Goal: Answer question/provide support

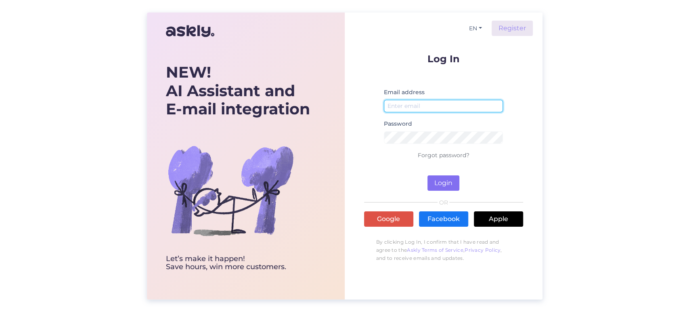
type input "[EMAIL_ADDRESS][DOMAIN_NAME]"
click at [446, 180] on button "Login" at bounding box center [443, 182] width 32 height 15
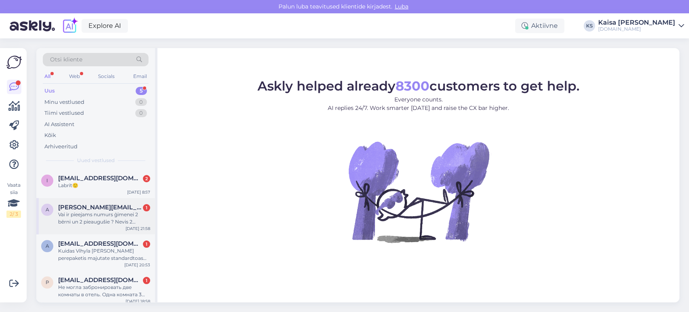
scroll to position [41, 0]
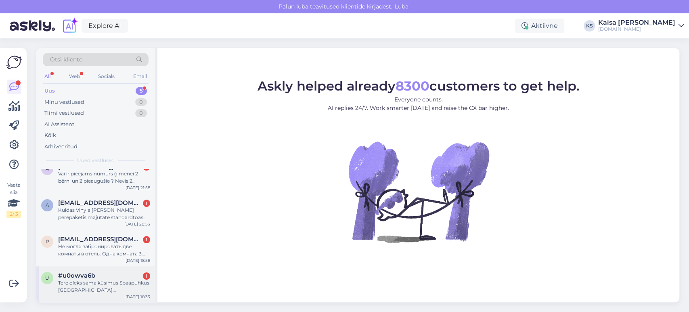
click at [96, 276] on div "#u0owva6b 1" at bounding box center [104, 275] width 92 height 7
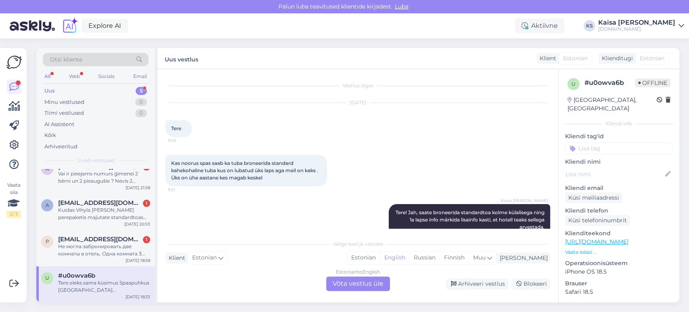
scroll to position [291, 0]
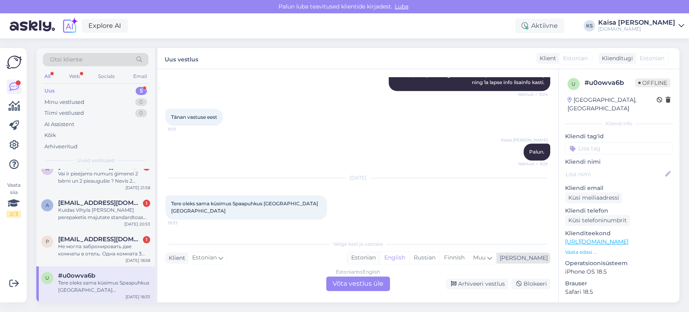
click at [380, 256] on div "Estonian" at bounding box center [363, 257] width 33 height 12
click at [372, 279] on div "Estonian to Estonian Võta vestlus üle" at bounding box center [358, 283] width 64 height 15
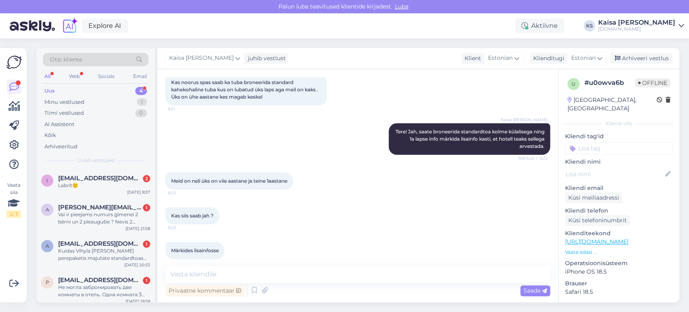
scroll to position [260, 0]
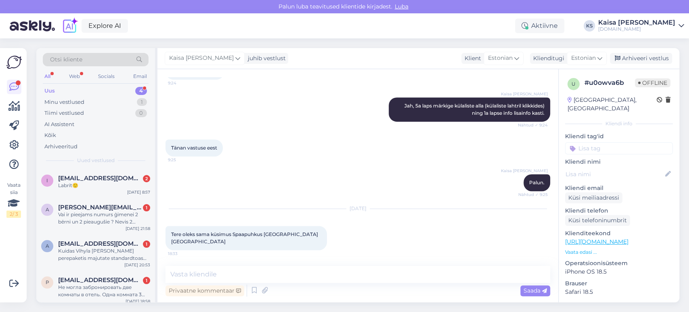
click at [582, 248] on p "Vaata edasi ..." at bounding box center [619, 251] width 108 height 7
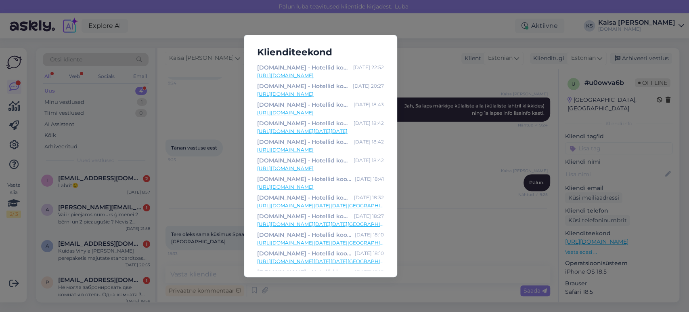
click at [338, 130] on link "[URL][DOMAIN_NAME][DATE][DATE]" at bounding box center [320, 131] width 127 height 7
click at [196, 256] on div "Klienditeekond [DOMAIN_NAME] - Hotellid koos võluvate lisavõimalustega [DATE] 2…" at bounding box center [344, 156] width 689 height 312
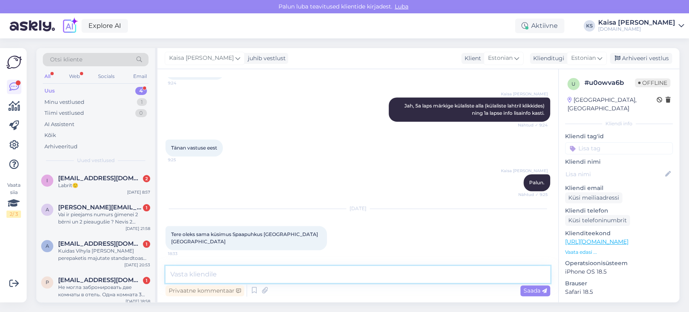
click at [333, 268] on textarea at bounding box center [358, 274] width 385 height 17
drag, startPoint x: 342, startPoint y: 269, endPoint x: 189, endPoint y: 274, distance: 153.9
click at [189, 274] on textarea "Tere, mis kuupäevadel on soov puhkama minna?" at bounding box center [358, 274] width 385 height 17
click at [268, 274] on textarea "Tere, saate broneerida kas stnadardtoa koos lisavoodi võimalusega" at bounding box center [358, 274] width 385 height 17
click at [282, 275] on textarea "Tere, saate broneerida kas standardtoa koos lisavoodi võimalusega" at bounding box center [358, 274] width 385 height 17
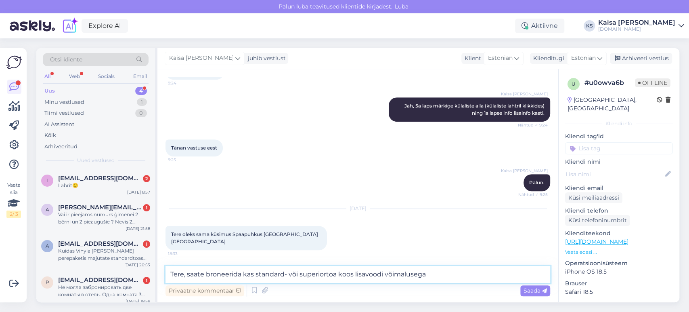
click at [449, 275] on textarea "Tere, saate broneerida kas standard- või superiortoa koos lisavoodi võimalusega" at bounding box center [358, 274] width 385 height 17
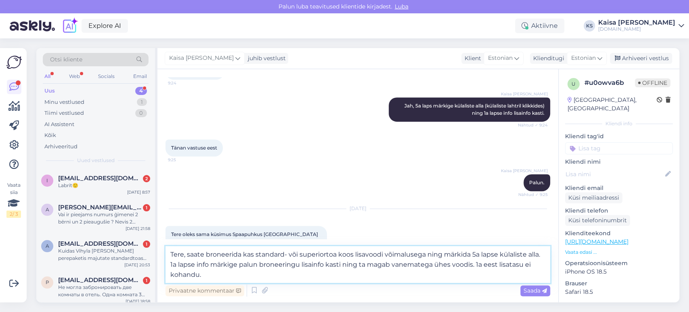
click at [499, 265] on textarea "Tere, saate broneerida kas standard- või superiortoa koos lisavoodi võimalusega…" at bounding box center [358, 264] width 385 height 37
type textarea "Tere, saate broneerida kas standard- või superiortoa koos lisavoodi võimalusega…"
click at [526, 291] on span "Saada" at bounding box center [535, 290] width 23 height 7
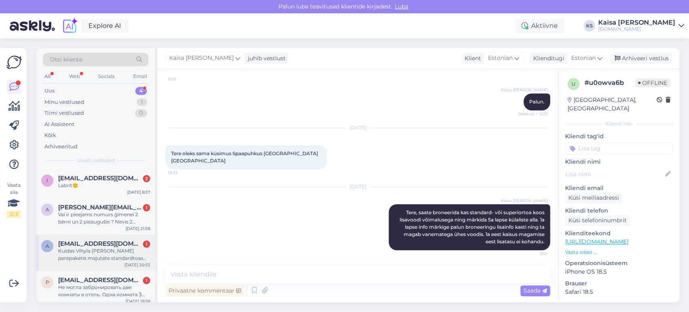
scroll to position [4, 0]
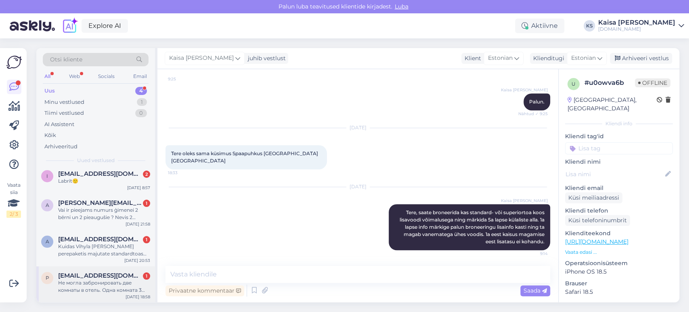
click at [96, 277] on span "[EMAIL_ADDRESS][DOMAIN_NAME]" at bounding box center [100, 275] width 84 height 7
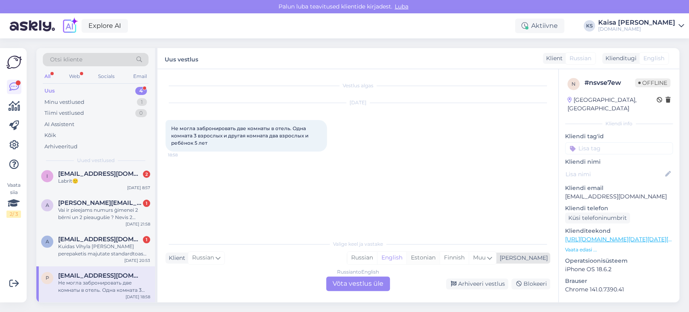
click at [440, 261] on div "Estonian" at bounding box center [422, 257] width 33 height 12
click at [380, 280] on div "Russian to Estonian Võta vestlus üle" at bounding box center [358, 283] width 64 height 15
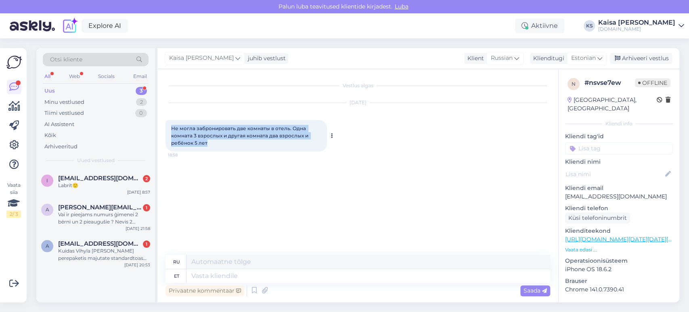
drag, startPoint x: 214, startPoint y: 143, endPoint x: 170, endPoint y: 132, distance: 45.9
click at [170, 132] on div "Не могла забронировать две комнаты в отель. Одна комната 3 взрослых и другая ко…" at bounding box center [246, 135] width 161 height 31
copy span "Не могла забронировать две комнаты в отель. Одна комната 3 взрослых и другая ко…"
click at [359, 276] on textarea at bounding box center [368, 276] width 364 height 14
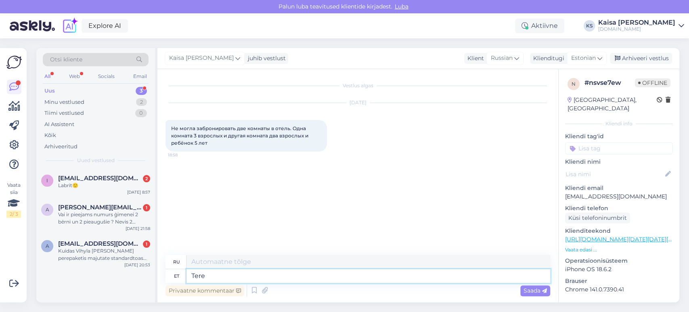
type textarea "Tere!"
type textarea "Привет"
type textarea "Tere!"
type textarea "Привет!"
type textarea "Tere! Mis"
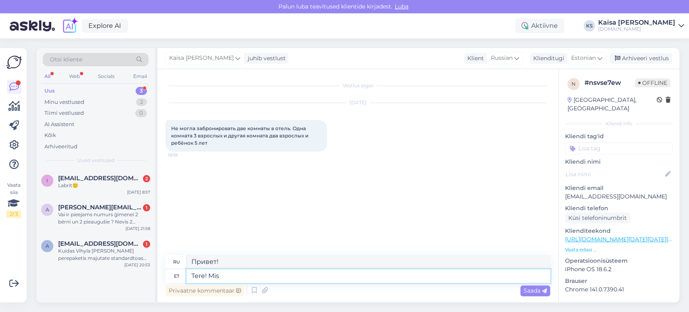
type textarea "Привет! Что?"
type textarea "Tere! Mis hotelli ni"
type textarea "Здравствуйте! Какой отель?"
type textarea "Tere! Mis hotelli ning mi"
type textarea "Привет! Какой отель и"
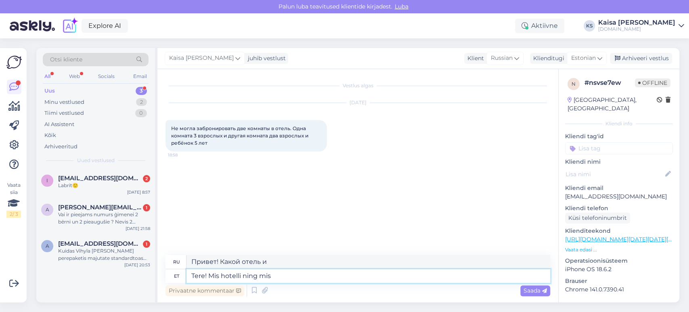
type textarea "Tere! Mis hotelli ning mis k"
type textarea "Здравствуйте! Какой отель и что?"
type textarea "Tere! Mis hotelli ning mis kuupäevadeks o"
type textarea "Здравствуйте! Какой отель и на какие даты?"
type textarea "Tere! Mis hotelli ning mis kuupäevadeks on soov"
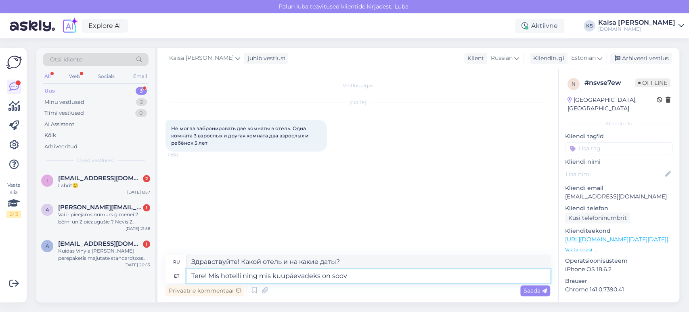
type textarea "Здравствуйте! Какой отель и какие даты вас интересуют?"
type textarea "Tere! Mis hotelli ning mis kuupäevadeks on soov puhkama m"
type textarea "Здравствуйте! В каком отеле и в какие даты вы хотите остановиться?"
type textarea "Tere! Mis hotelli ning mis kuupäevadeks on soov puhkama minna, kus"
type textarea "Здравствуйте! В какой отель и в какие даты вы хотите поехать отдыхать?"
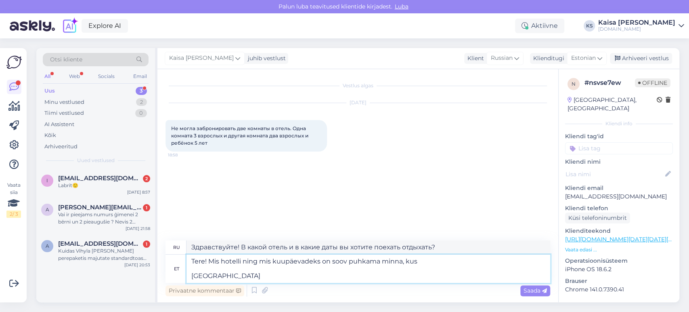
type textarea "Tere! Mis hotelli ning mis kuupäevadeks on soov puhkama minna, kus Tuba 1"
type textarea "Здравствуйте! В какой отель и в какие даты вы хотите поехать на отдых? Где Номер"
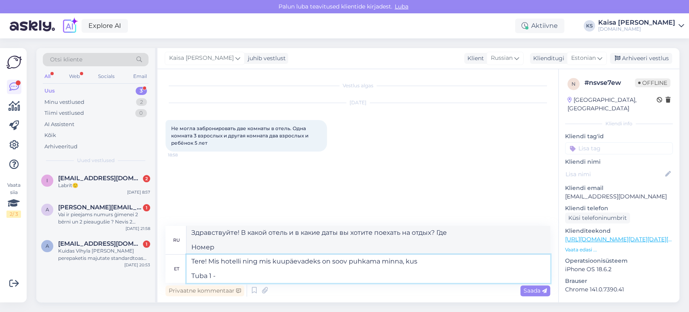
type textarea "Tere! Mis hotelli ning mis kuupäevadeks on soov puhkama minna, kus Tuba 1 -"
type textarea "Здравствуйте! В какой отель и в какие даты вы хотите поехать отдыхать? Где Номе…"
type textarea "Tere! Mis hotelli ning mis kuupäevadeks on soov puhkama minna, kus Tuba 1 - 3"
type textarea "Здравствуйте! В какой отель и в какие даты вы хотите поехать на отдых? Где Номе…"
type textarea "Tere! Mis hotelli ning mis kuupäevadeks on soov puhkama minna, kus Tuba 1 - 3 t"
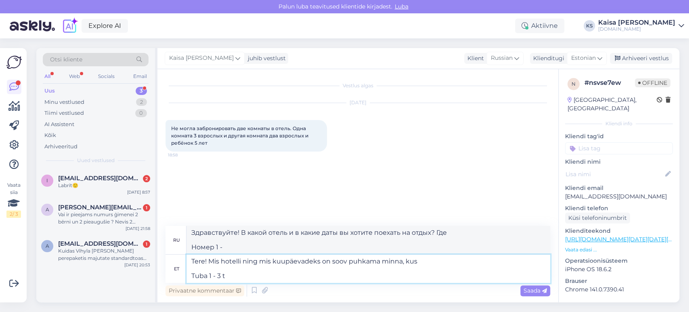
type textarea "Здравствуйте! В какой отель и в какие даты вы хотите поехать на отдых? Где Номе…"
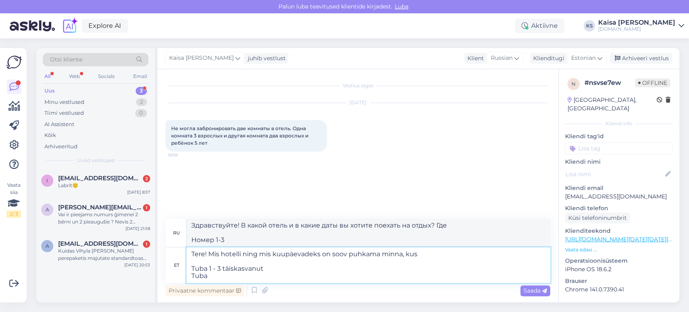
type textarea "Tere! Mis hotelli ning mis kuupäevadeks on soov puhkama minna, kus Tuba 1 - 3 t…"
type textarea "Здравствуйте! В какой отель и в какие даты вы хотите поехать на отдых? Номер 1 …"
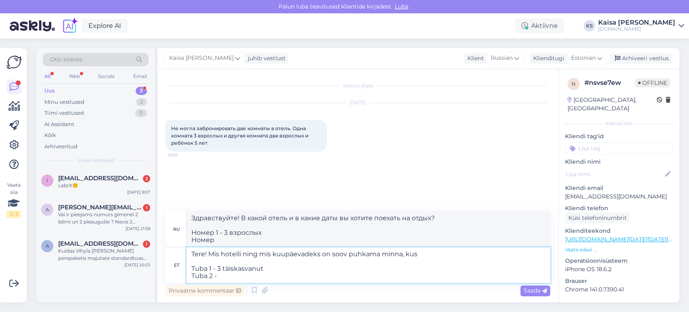
type textarea "Tere! Mis hotelli ning mis kuupäevadeks on soov puhkama minna, kus Tuba 1 - 3 t…"
type textarea "Здравствуйте! В какой отель и в какие даты вы хотите поехать отдыхать? Номер 1 …"
type textarea "Tere! Mis hotelli ning mis kuupäevadeks on soov puhkama minna, kus Tuba 1 - 3 t…"
type textarea "Здравствуйте! В какой отель и в какие даты вы хотите поехать на отдых? Номер 1 …"
type textarea "Tere! Mis hotelli ning mis kuupäevadeks on soov puhkama minna, kus Tuba 1 - 3 t…"
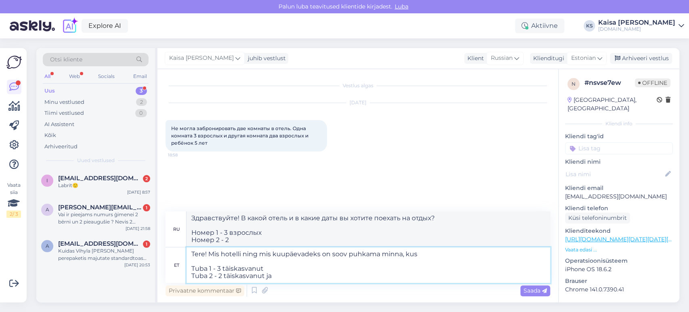
type textarea "Здравствуйте! В какой отель и в какие даты вы хотите поехать отдыхать, где Номе…"
type textarea "Tere! Mis hotelli ning mis kuupäevadeks on soov puhkama minna, kus Tuba 1 - 3 t…"
type textarea "Здравствуйте! В какой отель и в какие даты вы хотите поехать на отдых? Номер 1 …"
type textarea "Tere! Mis hotelli ning mis kuupäevadeks on soov puhkama minna, kus Tuba 1 - 3 t…"
type textarea "Здравствуйте! В какой отель и в какие даты вы хотите поехать на отдых? Номер 1 …"
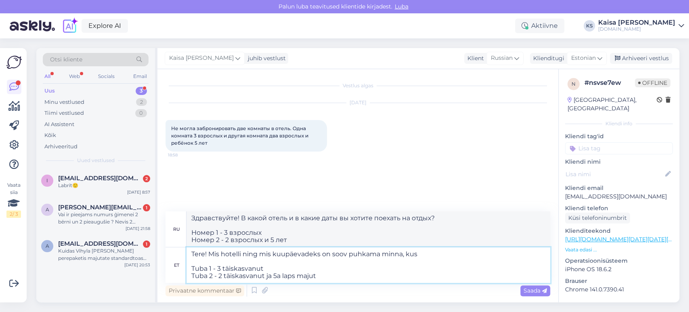
type textarea "Tere! Mis hotelli ning mis kuupäevadeks on soov puhkama minna, kus Tuba 1 - 3 t…"
type textarea "Здравствуйте! В какой отель и в какие даты вы хотите поехать на отдых, где Номе…"
type textarea "Tere! Mis hotelli ning mis kuupäevadeks on soov puhkama minna, kus Tuba 1 - 3 t…"
type textarea "Здравствуйте! В какой отель и на какие даты вы хотите поехать отдыхать, где Ном…"
type textarea "Tere! Mis hotelli ning mis kuupäevadeks on soov puhkama minna, kus Tuba 1 - 3 t…"
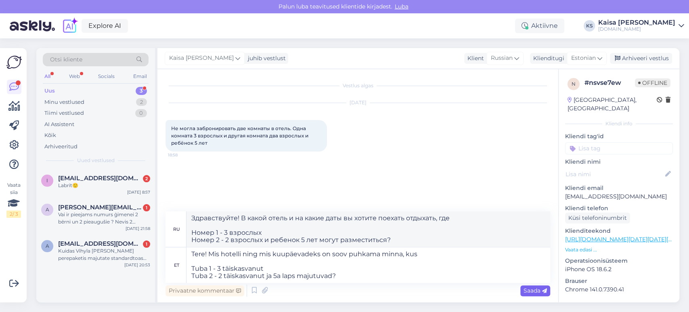
click at [536, 291] on span "Saada" at bounding box center [535, 290] width 23 height 7
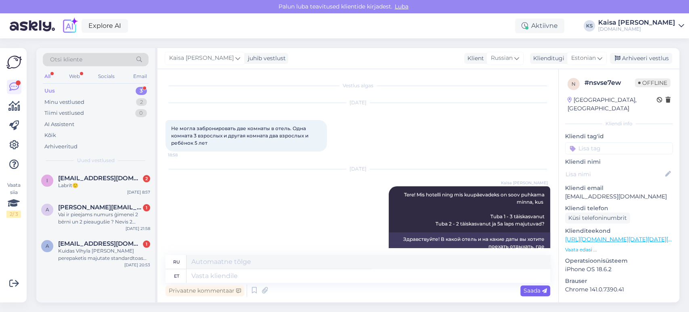
scroll to position [43, 0]
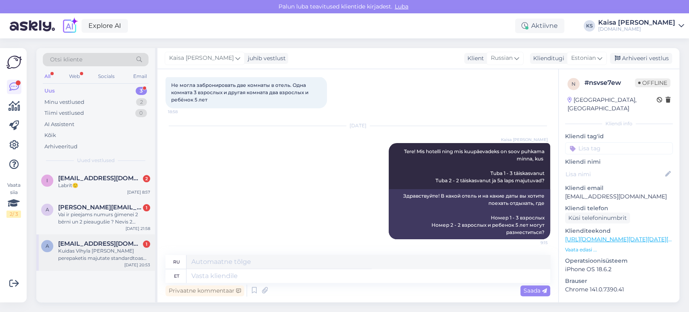
click at [97, 260] on div "Kuidas Vihyla [PERSON_NAME] perepaketis majutate standardtoas või superior toas…" at bounding box center [104, 254] width 92 height 15
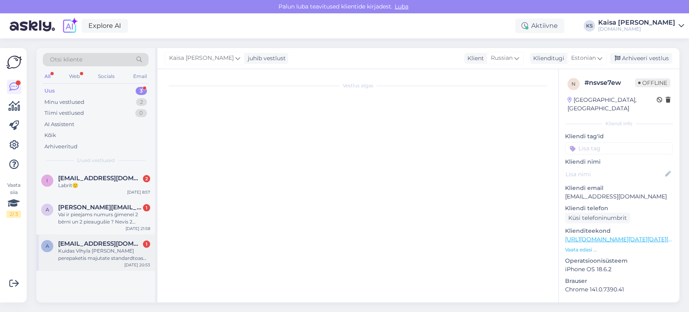
scroll to position [0, 0]
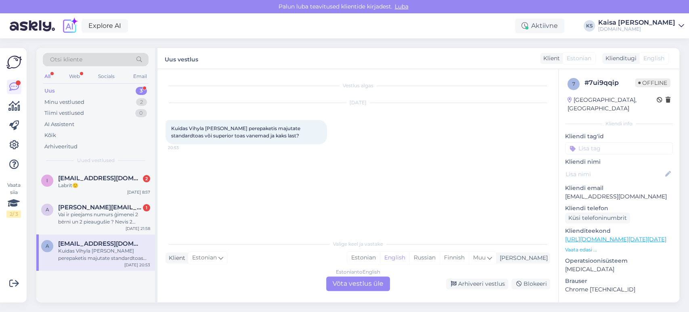
click at [590, 246] on p "Vaata edasi ..." at bounding box center [619, 249] width 108 height 7
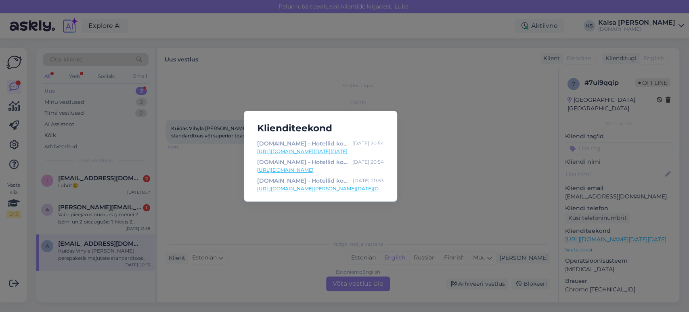
click at [362, 188] on link "[URL][DOMAIN_NAME][PERSON_NAME][DATE][DATE]" at bounding box center [320, 188] width 127 height 7
click at [368, 230] on div "Klienditeekond [DOMAIN_NAME] - Hotellid koos võluvate lisavõimalustega [DATE] 2…" at bounding box center [344, 156] width 689 height 312
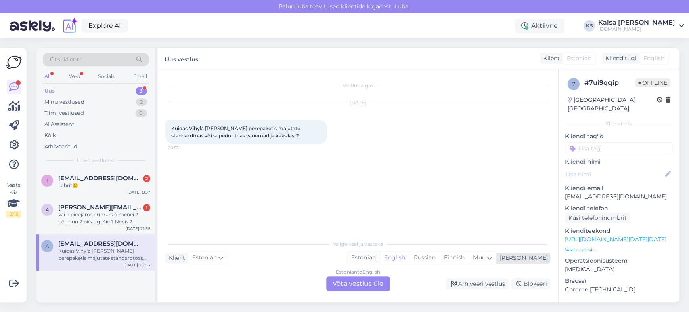
click at [380, 262] on div "Estonian" at bounding box center [363, 257] width 33 height 12
click at [372, 285] on div "Estonian to Estonian Võta vestlus üle" at bounding box center [358, 283] width 64 height 15
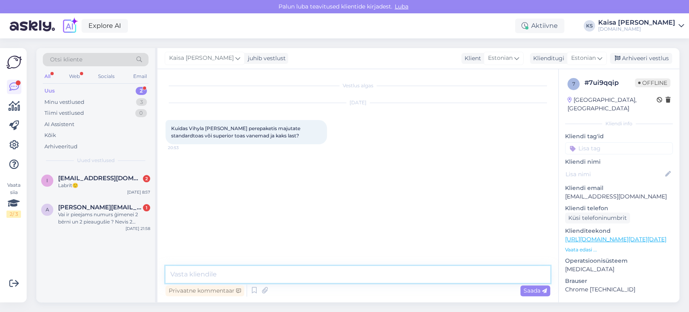
click at [362, 280] on textarea at bounding box center [358, 274] width 385 height 17
paste textarea "Lisavoodina on kasutusel lahtikäiv tugitool/diivan."
type textarea "Tere, Lisavoodina on kasutusel lahtikäiv tugitool/diivan."
click at [529, 289] on span "Saada" at bounding box center [535, 290] width 23 height 7
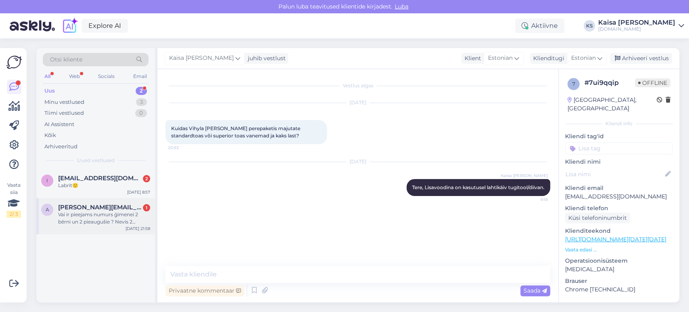
click at [88, 223] on div "Vai ir pieejams numurs ģimenei 2 bērni un 2 pieaugušie ? Nevis 2 nummuri blakus!" at bounding box center [104, 218] width 92 height 15
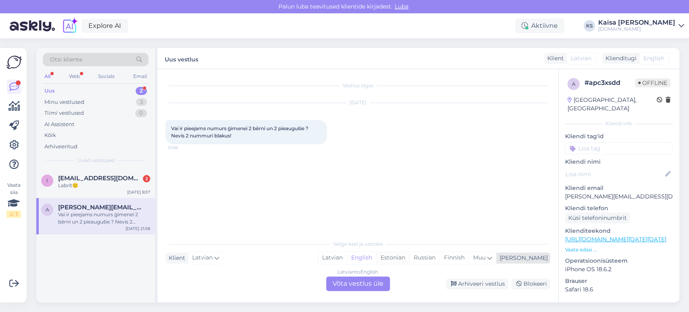
click at [409, 260] on div "Estonian" at bounding box center [392, 257] width 33 height 12
click at [364, 285] on div "Latvian to Estonian Võta vestlus üle" at bounding box center [358, 283] width 64 height 15
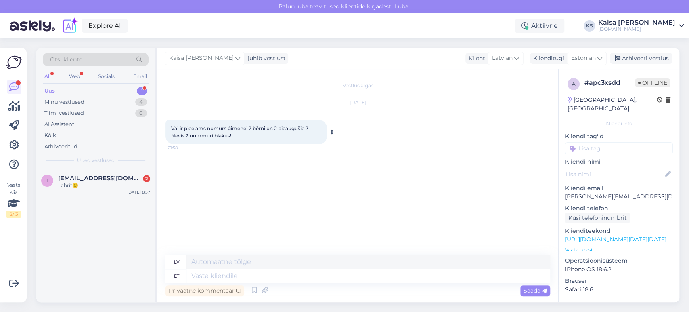
click at [331, 132] on icon at bounding box center [332, 132] width 2 height 5
click at [345, 145] on link "Show English translation" at bounding box center [369, 145] width 80 height 10
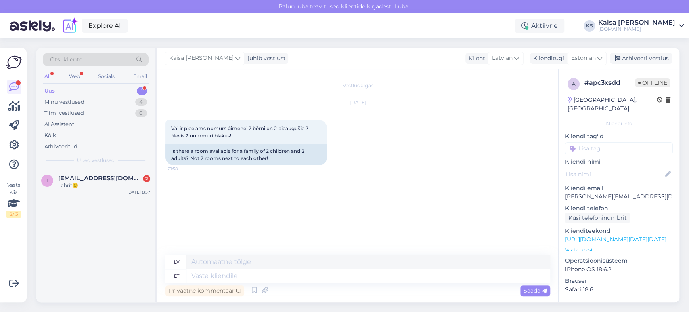
click at [571, 246] on p "Vaata edasi ..." at bounding box center [619, 249] width 108 height 7
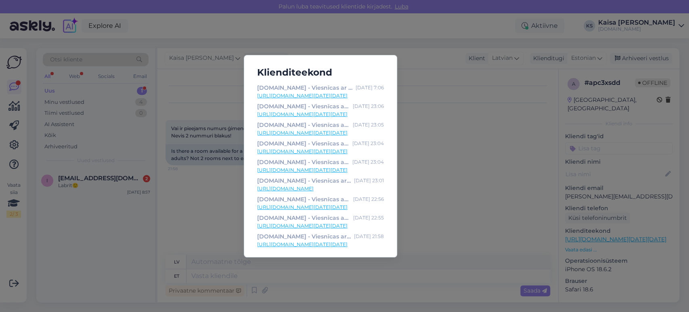
click at [441, 170] on div "Klienditeekond [DOMAIN_NAME] - Viesnīcas ar īpašu maģiju [DATE] 7:06 [URL][DOMA…" at bounding box center [344, 156] width 689 height 312
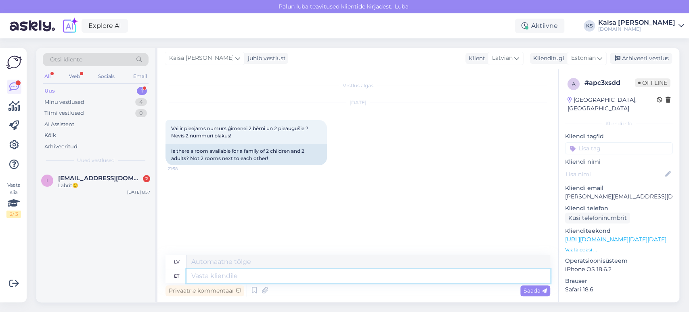
click at [403, 275] on textarea at bounding box center [368, 276] width 364 height 14
type textarea "Tere, m"
type textarea "Sveiki,"
type textarea "Tere, mis h"
type textarea "Sveiki, ko"
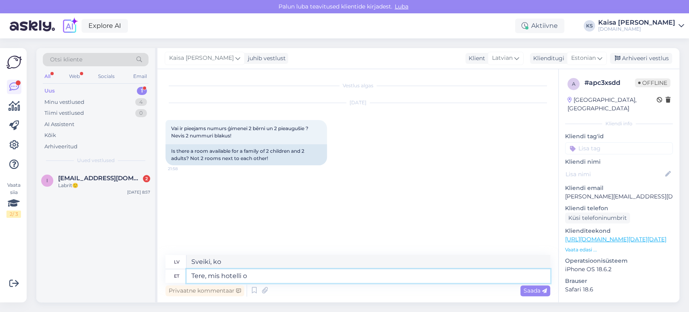
type textarea "Tere, mis hotelli on"
type textarea "[PERSON_NAME], kura viesnīca?"
type textarea "Tere, mis hotelli on so"
type textarea "Sveiki, kāda tā ir viesnīca?"
type textarea "Tere, mis hotelli on soov p"
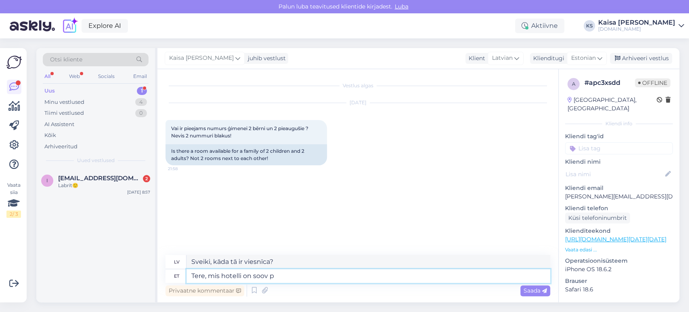
type textarea "Sveiki, kādu viesnīcu jūs vēlētos?"
type textarea "Tere, mis hotelli on soov puhkama m"
type textarea "Sveiki, kurā viesnīcā jūs vēlētos apmesties?"
type textarea "Tere, mis hotelli on soov puhkama minna, mis"
type textarea "Sveiki, uz kuru viesnīcu jūs vēlētos doties atvaļinājumā?"
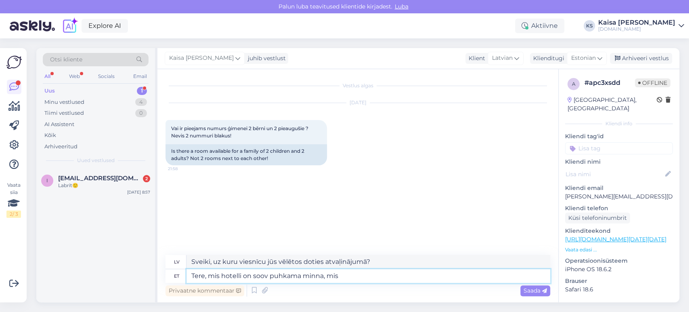
type textarea "Tere, mis hotelli on soov puhkama minna, mis k"
type textarea "Sveiki, uz kuru viesnīcu vēlaties doties atvaļinājumā?"
type textarea "Tere, mis hotelli on soov puhkama minna, mis kuupäevadel ni"
type textarea "Sveiki, uz kuru viesnīcu jūs vēlētos doties atvaļinājumā un kādos datumos?"
type textarea "Tere, mis hotelli on soov puhkama minna, mis kuupäevadel ning"
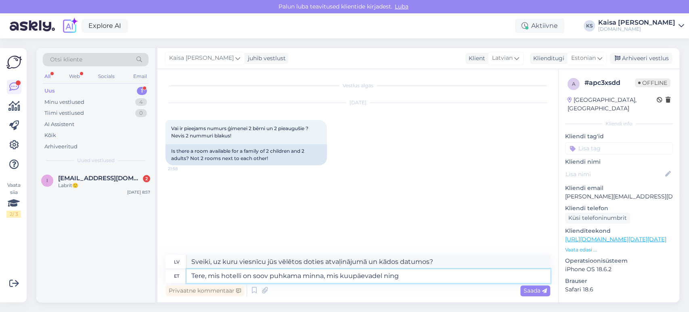
type textarea "Sveiki, uz kuru viesnīcu jūs vēlētos doties atvaļinājumā, kādos datumos un"
type textarea "Tere, mis hotelli on soov puhkama minna, mis kuupäevadel ning palun täp"
type textarea "Sveiki, uz kuru viesnīcu jūs vēlētos doties atvaļinājumā, kādos datumos un, lūd…"
type textarea "Tere, mis hotelli on soov puhkama minna, mis kuupäevadel ning palun täpsustage …"
type textarea "Sveiki, uz kuru viesnīcu vēlaties doties atvaļinājumā, kādos datumos un, lūdzu,…"
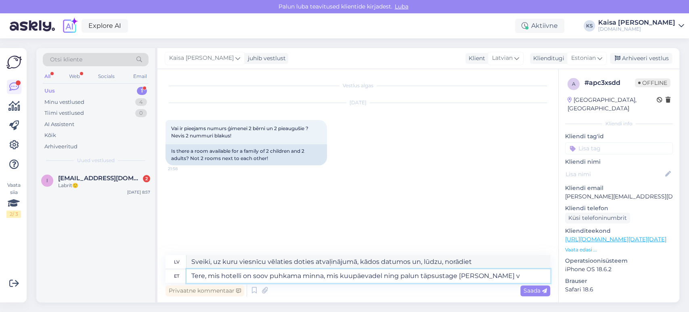
type textarea "Tere, mis hotelli on soov puhkama minna, mis kuupäevadel ning palun täpsustage …"
type textarea "Sveiki, uz kuru viesnīcu vēlaties doties atvaļinājumā, kādos datumos un, lūdzu,…"
type textarea "Tere, mis hotelli on soov puhkama minna, mis kuupäevadel ning palun täpsustage …"
type textarea "Sveiki, uz kuru viesnīcu vēlaties doties atvaļinājumā, kādos datumos un, lūdzu,…"
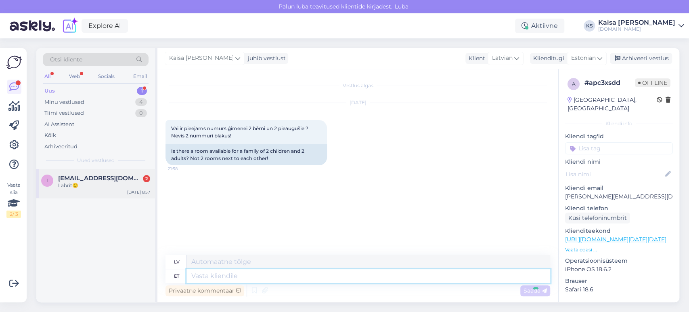
scroll to position [6, 0]
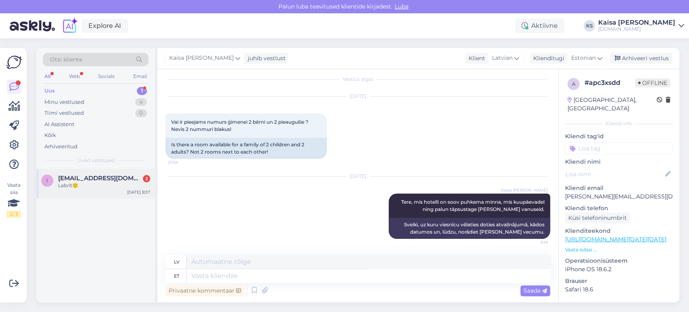
click at [94, 184] on div "Labrīt🙂" at bounding box center [104, 185] width 92 height 7
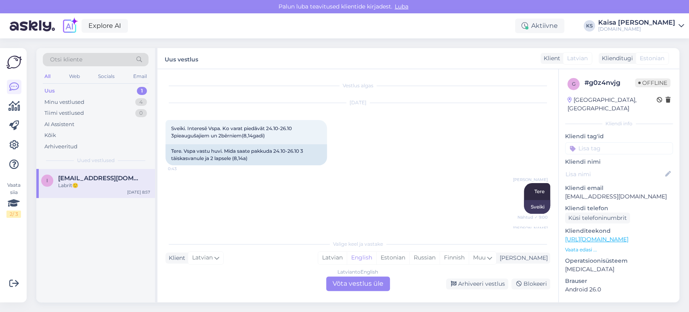
scroll to position [6325, 0]
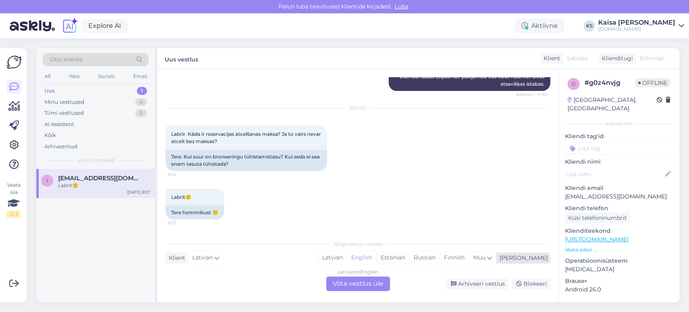
click at [409, 259] on div "Estonian" at bounding box center [392, 257] width 33 height 12
click at [369, 282] on div "Latvian to Estonian Võta vestlus üle" at bounding box center [358, 283] width 64 height 15
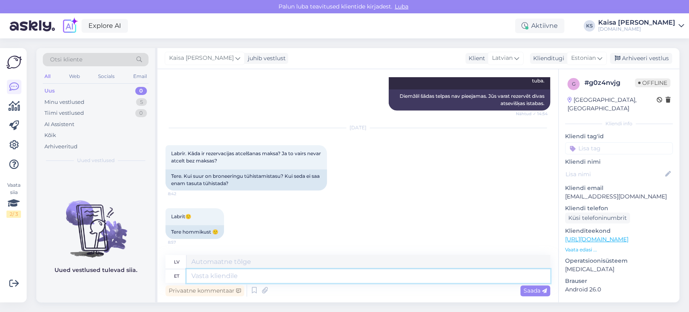
click at [368, 278] on textarea at bounding box center [368, 276] width 364 height 14
type textarea "Tere,"
type textarea "Sveiki,"
type textarea "Tere, broneeringu"
type textarea "Sveiki, rezervācija"
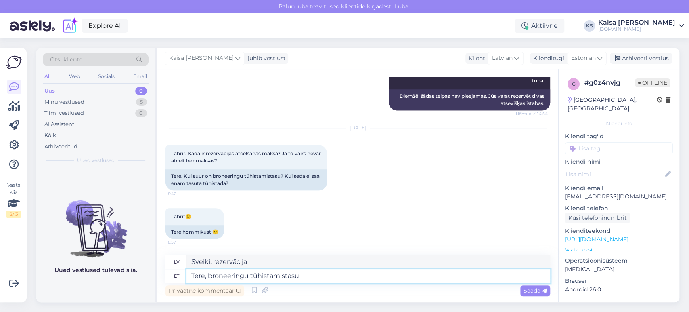
type textarea "Tere, broneeringu tühistamistasu o"
type textarea "Sveiki, kāda ir rezervācijas atcelšanas maksa?"
type textarea "Tere, broneeringu tühistamistasu on ko"
type textarea "Sveiki, atcelšanas maksa ir"
type textarea "Tere, broneeringu tühistamistasu on kogu bro"
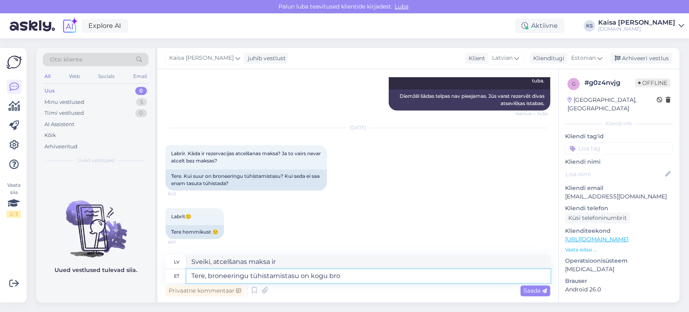
type textarea "Sveiki, atcelšanas maksa par visu rezervāciju ir"
type textarea "Tere, broneeringu tühistamistasu on kogu broneeringu ma"
type textarea "Sveiki, atcelšanas maksa ir visa rezervācija."
type textarea "Tere, broneeringu tühistamistasu on kogu broneeringu maksumus."
type textarea "Sveiki, atcelšanas maksa ir rezervācijas kopējā summa."
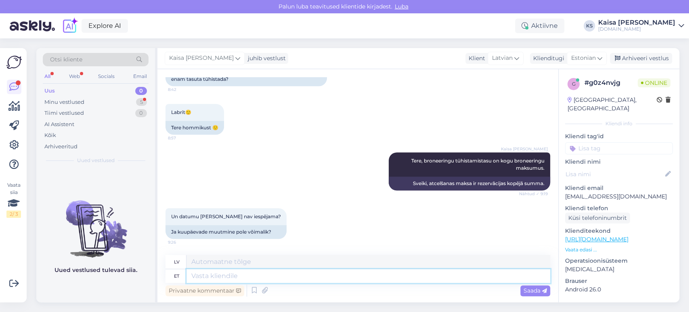
scroll to position [6410, 0]
click at [283, 282] on textarea at bounding box center [368, 276] width 364 height 14
type textarea "Juhul, ku"
type textarea "Gadījumā, ja"
type textarea "Juhul, kui hotell on"
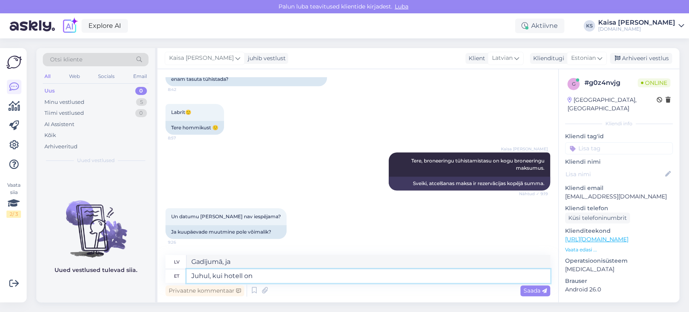
type textarea "Gadījumā, ja viesnīca"
type textarea "Juhul, kui hotell on"
type textarea "Gadījumā, ja viesnīca ir"
type textarea "Juhul, kui hotell on kuupäevade muuda"
type textarea "Ja viesnīca šajos datumos ir aizņemta"
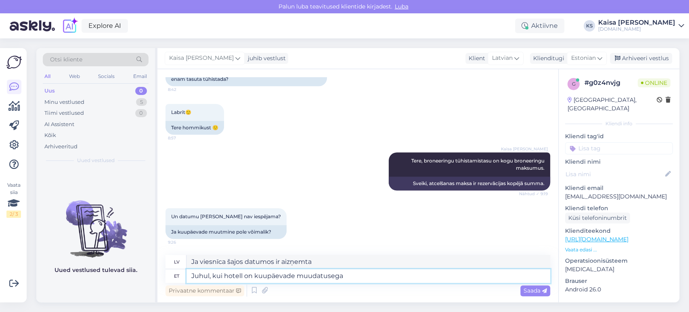
type textarea "Juhul, kui hotell on kuupäevade muudatusega"
type textarea "Ja viesnīcā ir datuma maiņa"
type textarea "Juhul, kui hotell on kuupäevade muudatusega nõus, si"
type textarea "Ja viesnīca piekrīt datumu maiņai,"
type textarea "Juhul, kui hotell on kuupäevade muudatusega nõus, siis s"
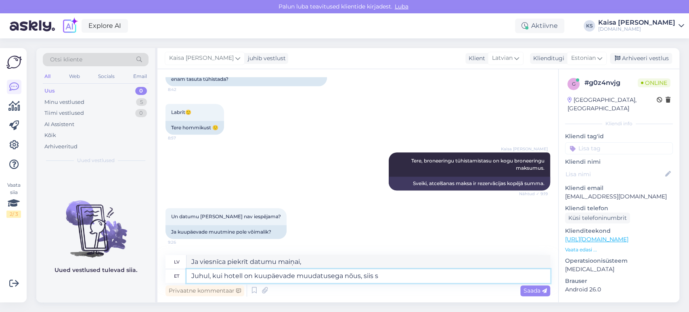
type textarea "Ja viesnīca piekrīt datumu maiņai, tad"
type textarea "Juhul, kui hotell on kuupäevade muudatusega nõus, siis saab mu"
type textarea "Ja viesnīca piekrīt datumu maiņai, jūs varat"
type textarea "Juhul, kui hotell on kuupäevade muudatusega nõus, siis saab muuta. P"
type textarea "Ja viesnīca piekrīt datumu izmaiņām, tās var tikt mainītas."
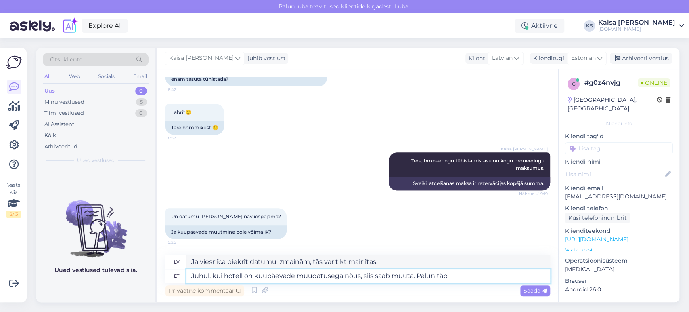
type textarea "Juhul, kui hotell on kuupäevade muudatusega nõus, siis saab muuta. Palun täps"
type textarea "Ja viesnīca piekrīt datumu maiņai, tad jūs varat to mainīt. Lūdzu,"
type textarea "Juhul, kui hotell on kuupäevade muudatusega nõus, siis saab muuta. Palun täpsus…"
type textarea "Ja viesnīca piekrīt datumu maiņai, tad izmaiņas var veikt. Lūdzu, precizējiet."
type textarea "Juhul, kui hotell on kuupäevade muudatusega nõus, siis saab muuta. Palun täpsus…"
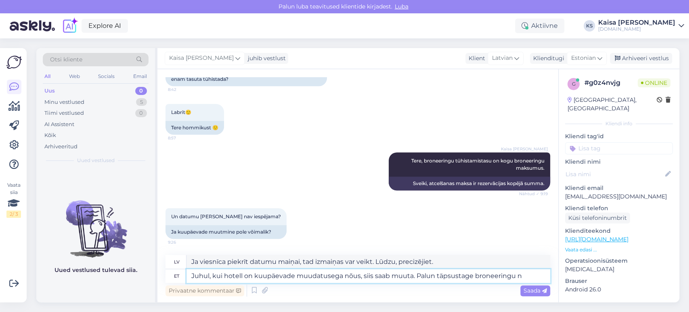
type textarea "Ja viesnīca piekrīt datumu maiņai, tad izmaiņas var veikt. Lūdzu, precizējiet r…"
type textarea "Juhul, kui hotell on kuupäevade muudatusega nõus, siis saab muuta. Palun täpsus…"
type textarea "Ja viesnīca piekrīt datumu maiņai, tad izmaiņas var veikt. Lūdzu, norādiet reze…"
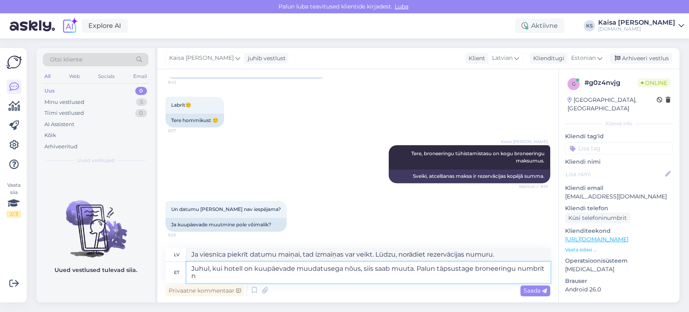
scroll to position [6417, 0]
type textarea "Juhul, kui hotell on kuupäevade muudatusega nõus, siis saab muuta. Palun täpsus…"
type textarea "Ja viesnīca piekrīt datumu maiņai, tad izmaiņas var veikt. Lūdzu, norādiet reze…"
type textarea "Juhul, kui hotell on kuupäevade muudatusega nõus, siis saab muuta. Palun täpsus…"
type textarea "Ja viesnīca piekrīt datumu maiņai, izmaiņas var veikt. Lūdzu, norādiet rezervāc…"
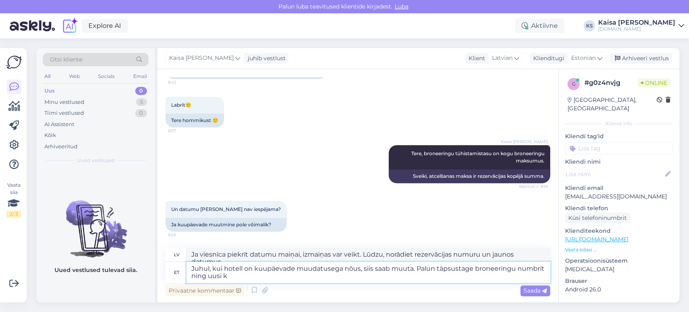
scroll to position [6418, 0]
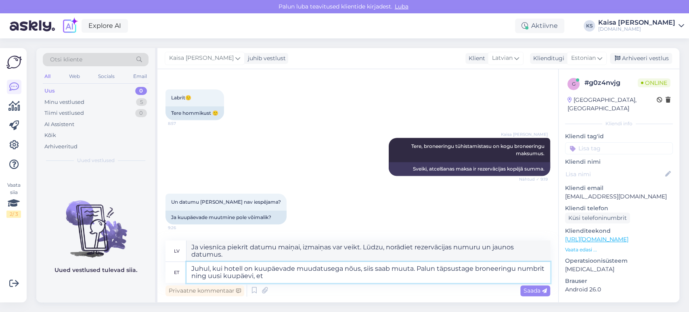
type textarea "Juhul, kui hotell on kuupäevade muudatusega nõus, siis saab muuta. Palun täpsus…"
type textarea "Ja viesnīca piekrīt datumu maiņai, izmaiņas var veikt. Lūdzu, norādiet rezervāc…"
type textarea "Juhul, kui hotell on kuupäevade muudatusega nõus, siis saab muuta. Palun täpsus…"
type textarea "Ja viesnīca piekrīt datumu maiņai, tad to var mainīt. Lūdzu, norādiet rezervāci…"
type textarea "Juhul, kui hotell on kuupäevade muudatusega nõus, siis saab muuta. Palun täpsus…"
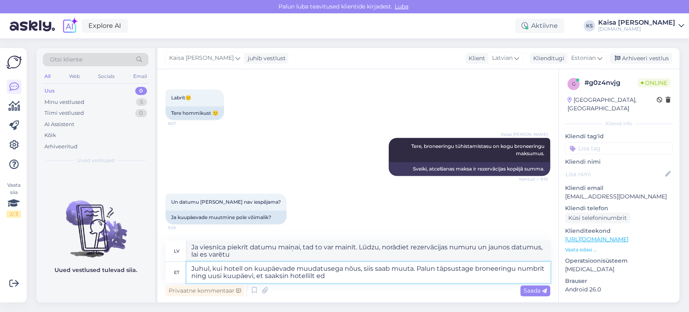
type textarea "Ja viesnīca piekrīt datumu maiņai, tad to var mainīt. Lūdzu, norādiet rezervāci…"
type textarea "Juhul, kui hotell on kuupäevade muudatusega nõus, siis saab muuta. Palun täpsus…"
type textarea "Ja viesnīca piekrīt datumu maiņai, tad to var mainīt. Lūdzu, norādiet rezervāci…"
type textarea "Juhul, kui hotell on kuupäevade muudatusega nõus, siis saab muuta. Palun täpsus…"
type textarea "Ja viesnīca piekrīt datumu maiņai, tad to var mainīt. Lūdzu, norādiet rezervāci…"
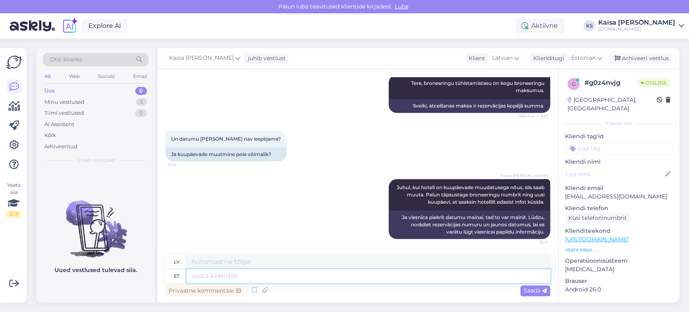
scroll to position [6487, 0]
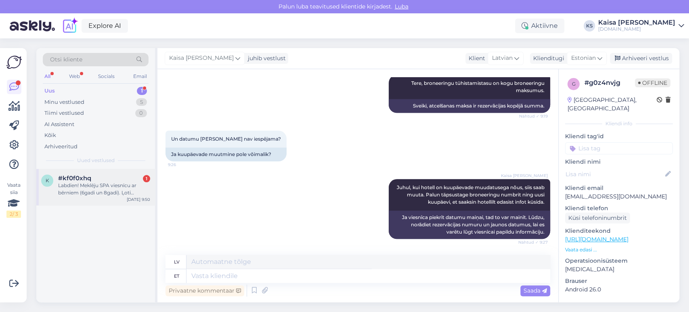
click at [110, 186] on div "Labdien! Meklēju SPA viesnīcu ar bērniem (6gadi un 8gadi). Ļoti [PERSON_NAME] b…" at bounding box center [104, 189] width 92 height 15
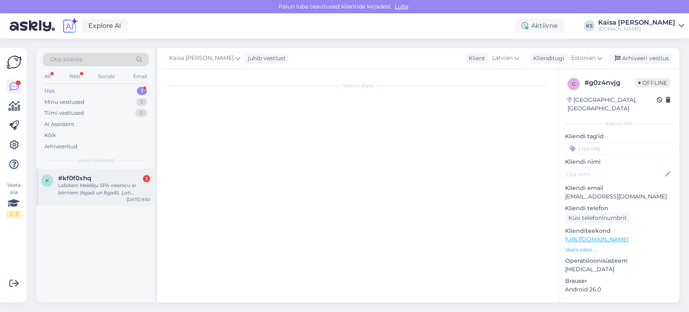
scroll to position [0, 0]
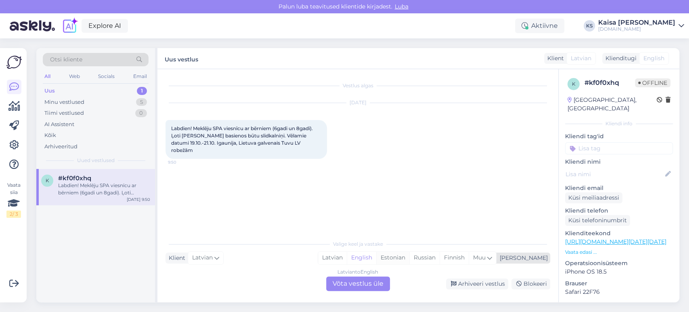
click at [409, 260] on div "Estonian" at bounding box center [392, 257] width 33 height 12
click at [372, 284] on div "Latvian to Estonian Võta vestlus üle" at bounding box center [358, 283] width 64 height 15
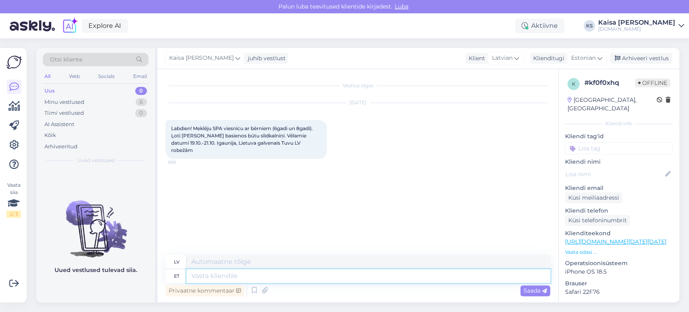
click at [365, 276] on textarea at bounding box center [368, 276] width 364 height 14
click at [331, 137] on icon at bounding box center [332, 139] width 2 height 5
click at [343, 147] on link "Show English translation" at bounding box center [369, 152] width 80 height 10
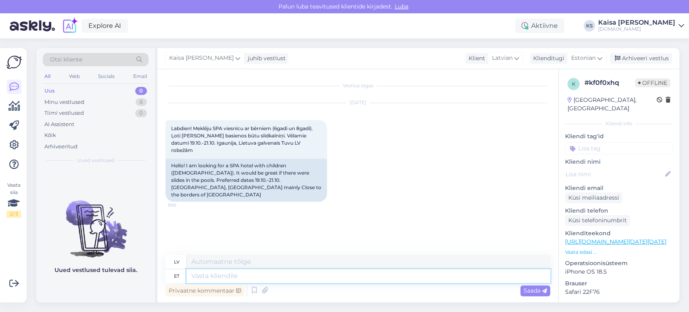
click at [358, 274] on textarea at bounding box center [368, 276] width 364 height 14
type textarea "Tere"
type textarea "Sveiki"
type textarea "Tere päevast!"
type textarea "Labdien!"
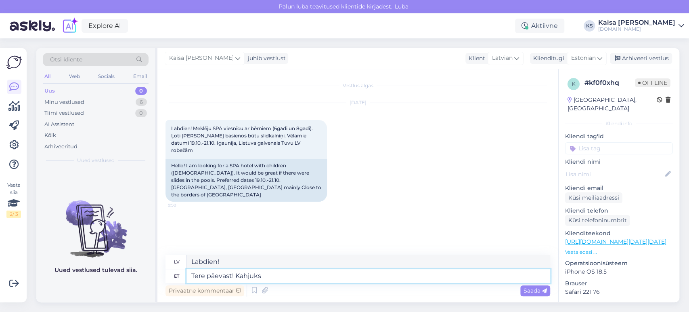
type textarea "Tere päevast! Kahjuks"
type textarea "Labdien! [GEOGRAPHIC_DATA]"
type textarea "Tere päevast! [GEOGRAPHIC_DATA] piiri"
type textarea "Labdien! Diemžēl robeža"
type textarea "Tere päevast! [GEOGRAPHIC_DATA] piiri ääres e"
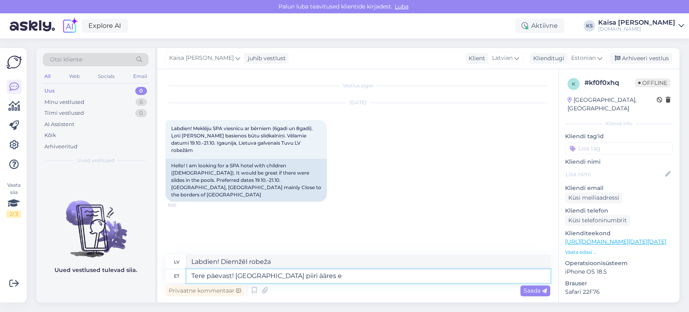
type textarea "Labdien! Diemžēl uz robežas"
type textarea "Tere päevast! [GEOGRAPHIC_DATA] piiri ääres ei o"
type textarea "Labdien! Diemžēl ne uz robežas."
type textarea "Tere päevast! [GEOGRAPHIC_DATA] piiri ääres ei ole"
type textarea "Labdien! Diemžēl robežšķērsošanas vietas nav."
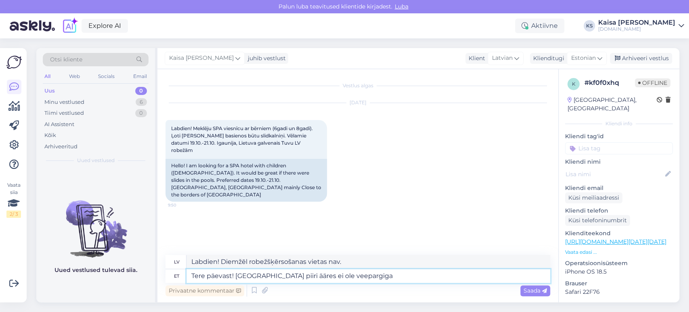
type textarea "Tere päevast! [GEOGRAPHIC_DATA] piiri ääres ei ole veepargiga"
type textarea "Labdien! Diemžēl pie robežas nav akvaparka."
type textarea "Tere päevast! [GEOGRAPHIC_DATA] piiri ääres ei ole veepargiga hotelli pa"
type textarea "Labdien! Diemžēl pie robežas nav nevienas viesnīcas ar akvaparku."
type textarea "Tere päevast! [GEOGRAPHIC_DATA] piiri ääres ei ole veepargiga hotelli pakkuda."
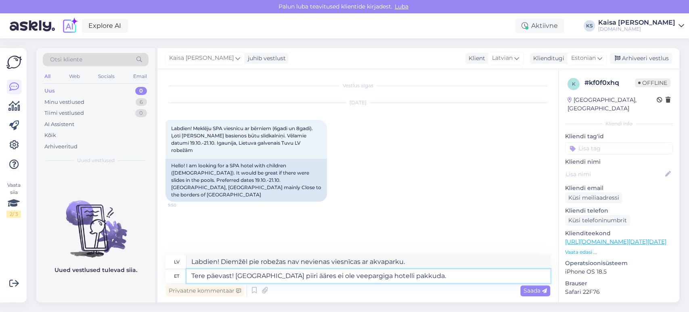
type textarea "Labdien! Diemžēl pie robežas nav pieejama neviena viesnīca ar akvaparku."
click at [427, 274] on textarea "Tere päevast! [GEOGRAPHIC_DATA] piiri ääres ei ole veepargiga hotelli pakkuda." at bounding box center [368, 276] width 364 height 14
type textarea "Tere päevast! [GEOGRAPHIC_DATA] piiri ääres ei ole veepargiga hotelli pakkuda. …"
type textarea "Labdien! Diemžēl pie robežas nav nevienas viesnīcas ar akvaparku. Ņemot [PERSON…"
type textarea "Tere päevast! [GEOGRAPHIC_DATA] piiri ääres ei ole veepargiga hotelli pakkuda. …"
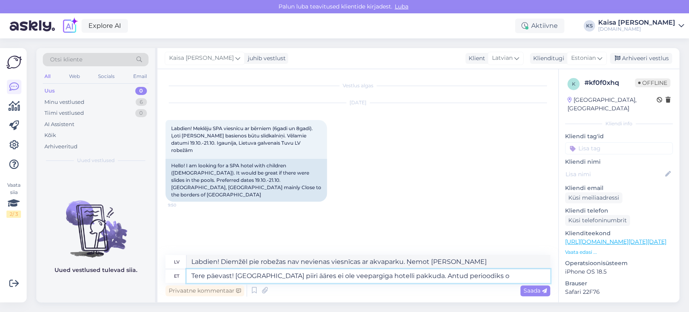
type textarea "Labdien! Diemžēl robežas tuvumā nav pieejama viesnīca ar akvaparku. Šajā periodā"
type textarea "Tere päevast! [GEOGRAPHIC_DATA] piiri ääres ei ole veepargiga hotelli pakkuda. …"
type textarea "Labdien! Diemžēl robežas tuvumā nav pieejama viesnīca ar akvaparku. Šajā laika …"
type textarea "Tere päevast! [GEOGRAPHIC_DATA] piiri ääres ei ole veepargiga hotelli pakkuda. …"
type textarea "Labdien! Diemžēl robežas tuvumā nav pieejama viesnīca ar akvaparku. Pieejams ša…"
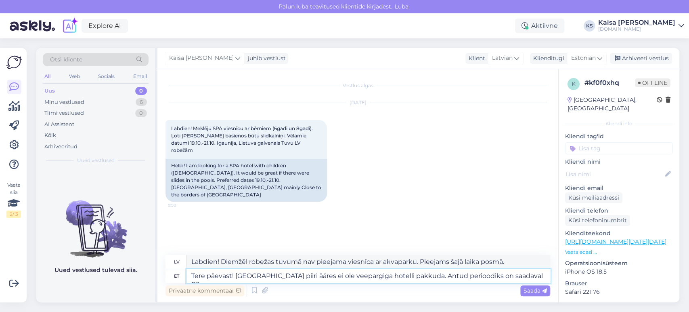
type textarea "Tere päevast! [GEOGRAPHIC_DATA] piiri ääres ei ole veepargiga hotelli pakkuda. …"
type textarea "Labdien! Diemžēl robežas tuvumā nav pieejama viesnīca ar akvaparku. Pieejams ša…"
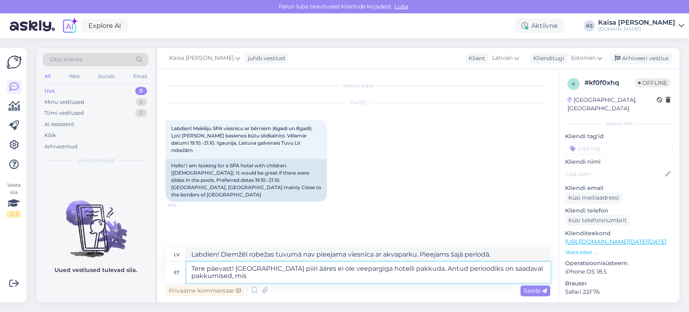
type textarea "Tere päevast! [GEOGRAPHIC_DATA] piiri ääres ei ole veepargiga hotelli pakkuda. …"
type textarea "Labdien! Diemžēl robežas tuvumā nav pieejama viesnīca ar akvaparku. Šajā period…"
type textarea "Tere päevast! [GEOGRAPHIC_DATA] piiri ääres ei ole veepargiga hotelli pakkuda. …"
type textarea "Labdien! Diemžēl robežas tuvumā nav pieejama viesnīca ar akvaparku. Šajā period…"
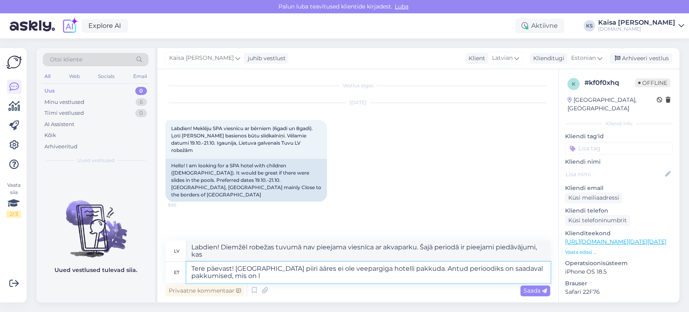
type textarea "Tere päevast! [GEOGRAPHIC_DATA] piiri ääres ei ole veepargiga hotelli pakkuda. …"
type textarea "Labdien! Diemžēl pie robežas nav pieejama viesnīca ar akvaparku. Šajā periodā i…"
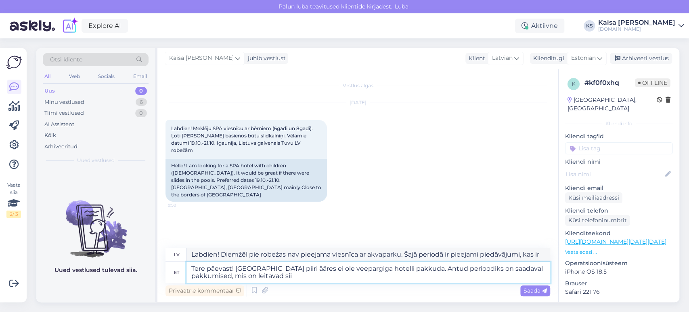
type textarea "Tere päevast! [GEOGRAPHIC_DATA] piiri ääres ei ole veepargiga hotelli pakkuda. …"
type textarea "Labdien! Diemžēl pie robežas nav pieejama viesnīca ar akvaparku. Šajā periodā i…"
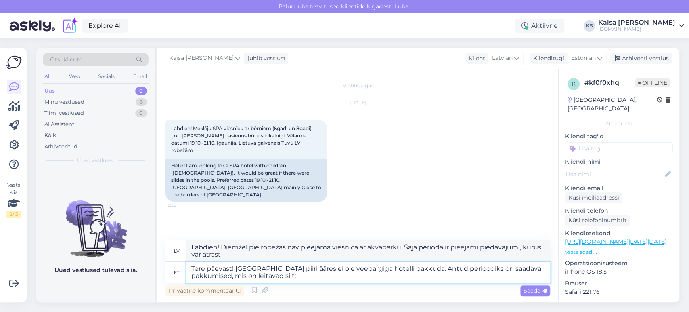
type textarea "Tere päevast! [GEOGRAPHIC_DATA] piiri ääres ei ole veepargiga hotelli pakkuda. …"
type textarea "Labdien! Diemžēl pie robežas nav pieejama viesnīca ar akvaparku. Šajā periodā i…"
paste textarea "[URL][DOMAIN_NAME]"
type textarea "Tere päevast! [GEOGRAPHIC_DATA] piiri ääres ei ole veepargiga hotelli pakkuda. …"
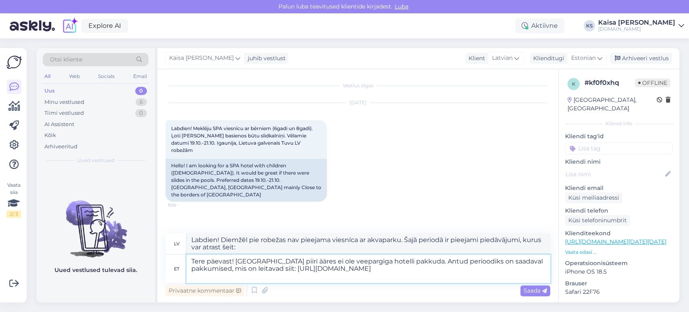
type textarea "Labdien! Diemžēl uz robežas nav viesnīcas ar akvaparku. Šajā periodā ir pieejam…"
type textarea "Tere päevast! [GEOGRAPHIC_DATA] piiri ääres ei ole veepargiga hotelli pakkuda. …"
click at [536, 288] on span "Saada" at bounding box center [535, 290] width 23 height 7
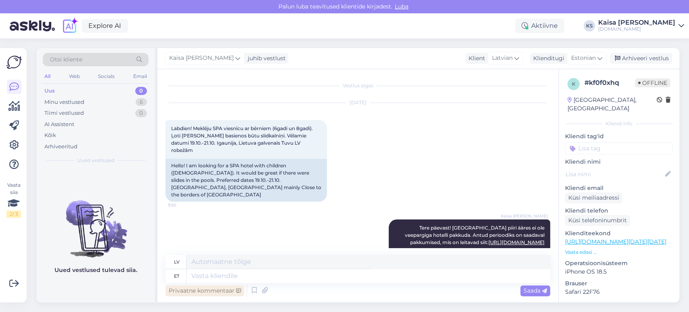
scroll to position [40, 0]
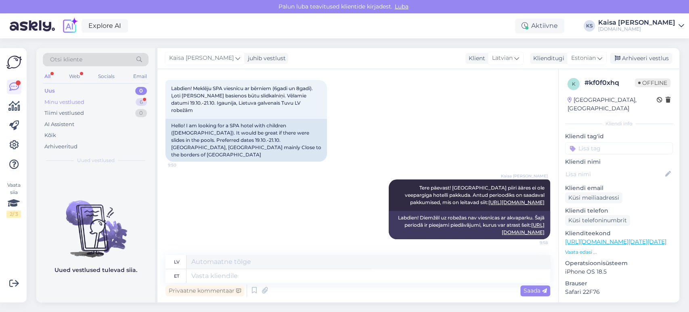
click at [130, 103] on div "Minu vestlused 6" at bounding box center [96, 101] width 106 height 11
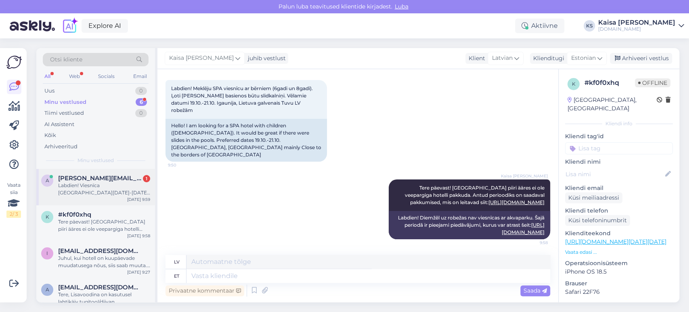
click at [99, 184] on div "Labdien! Viesnīca [GEOGRAPHIC_DATA][DATE]-[DATE]. Divi bērni,6 un 12 gadi!" at bounding box center [104, 189] width 92 height 15
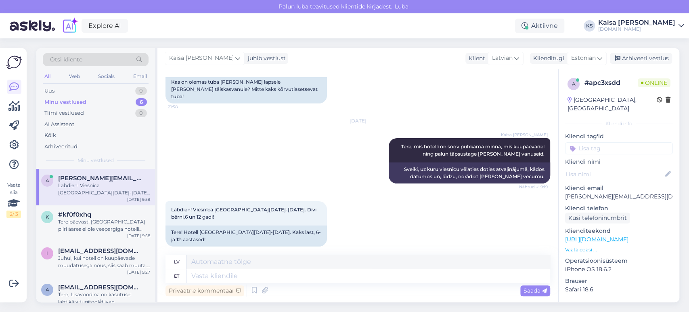
click at [581, 246] on p "Vaata edasi ..." at bounding box center [619, 249] width 108 height 7
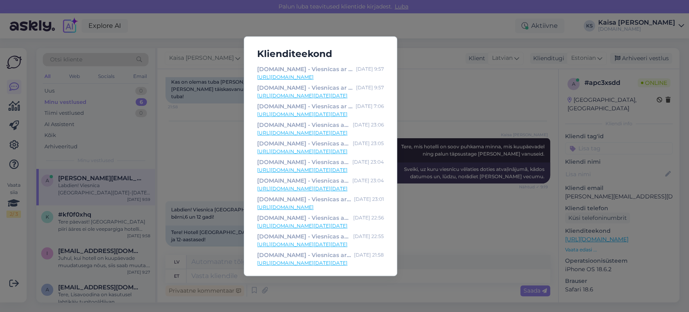
click at [343, 95] on link "[URL][DOMAIN_NAME][DATE][DATE]" at bounding box center [320, 95] width 127 height 7
click at [212, 171] on div "Klienditeekond [DOMAIN_NAME] - Viesnīcas ar īpašu maģiju [DATE] 9:57 [URL][DOMA…" at bounding box center [344, 156] width 689 height 312
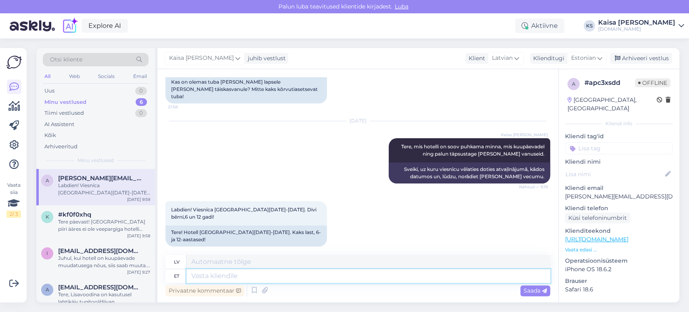
click at [284, 277] on textarea at bounding box center [368, 276] width 364 height 14
type textarea "Villa"
type textarea "Villa Wesseti p"
type textarea "Villa Wesseti"
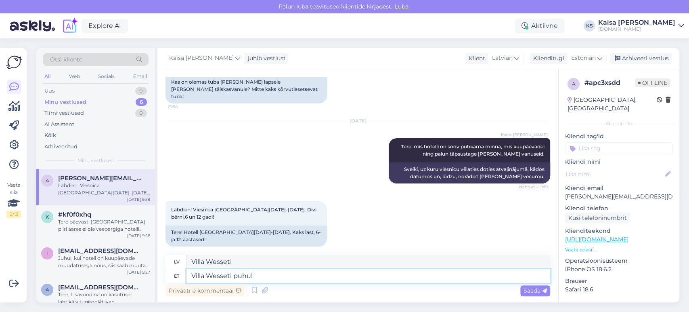
type textarea "Villa Wesseti puhul"
type textarea "Villas Vesetas gadījumā"
type textarea "Villa Wesseti puhul on"
type textarea "Villa Wesset gadījumā"
type textarea "Villa Wesseti puhul on paketid"
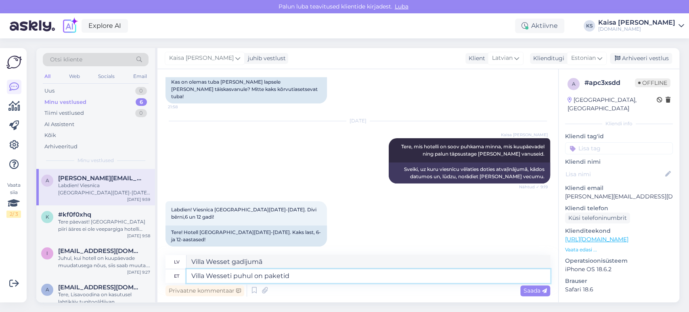
type textarea "Villa Wesset gadījumā ir pieejamas paketes"
type textarea "Villa Wesseti puhul on paketis"
type textarea "Villa Wesset gadījumā paketē ietilpst:"
type textarea "Villa Wesseti puhul on paketis 2 tu"
type textarea "Villa Wesset gadījumā paketē ietilpst 2"
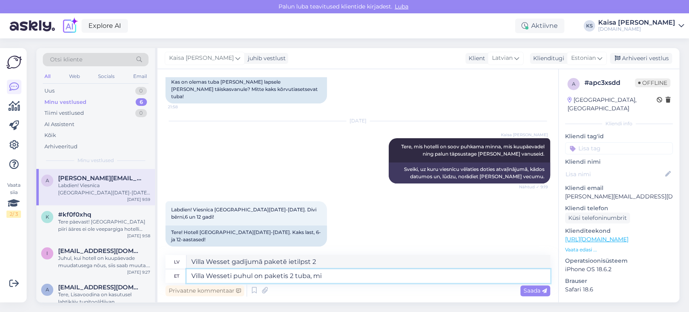
type textarea "Villa Wesseti puhul on paketis 2 tuba, mis"
type textarea "Villa Wesset gadījumā paketē ietilpst 2 istabas,"
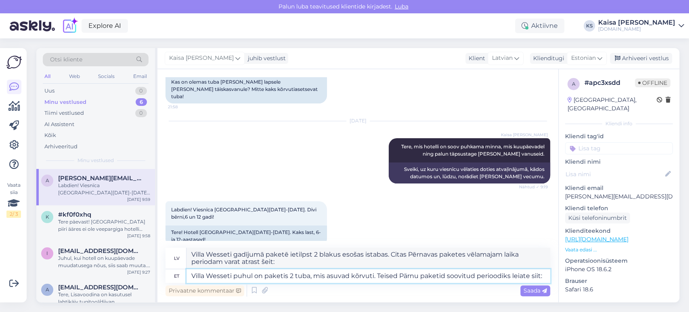
paste textarea "[URL][DOMAIN_NAME][DATE][DATE][GEOGRAPHIC_DATA]"
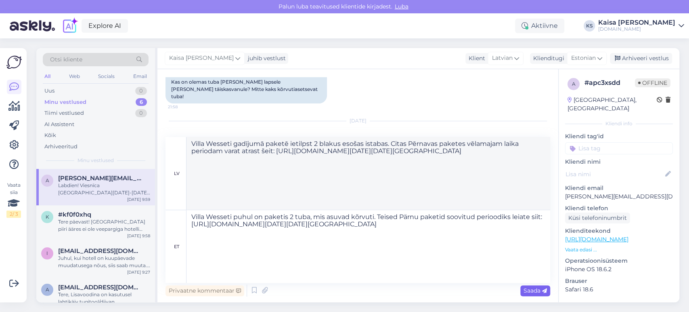
click at [536, 289] on span "Saada" at bounding box center [535, 290] width 23 height 7
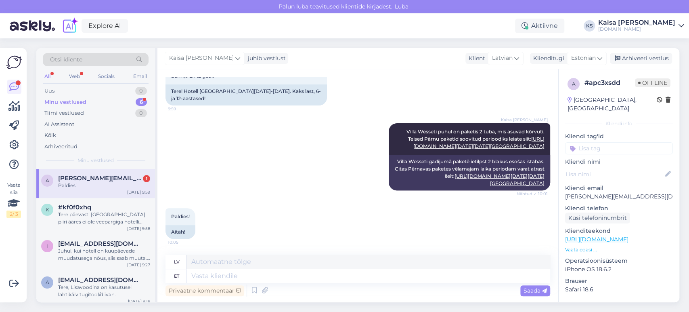
scroll to position [427, 0]
click at [287, 281] on textarea at bounding box center [368, 276] width 364 height 14
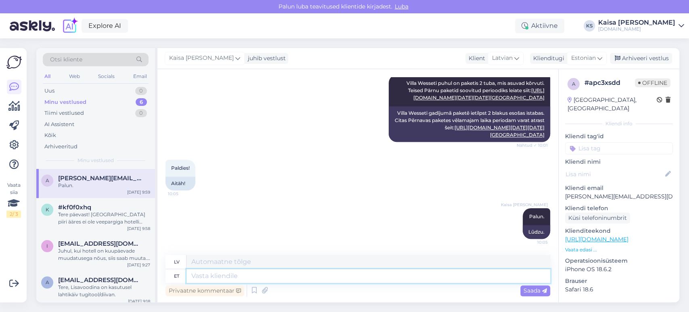
scroll to position [476, 0]
click at [301, 161] on div "Paldies! 10:05 Aitäh!" at bounding box center [358, 175] width 385 height 48
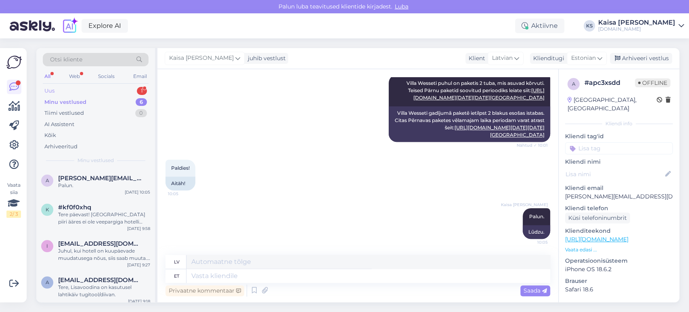
click at [123, 90] on div "Uus 1" at bounding box center [96, 90] width 106 height 11
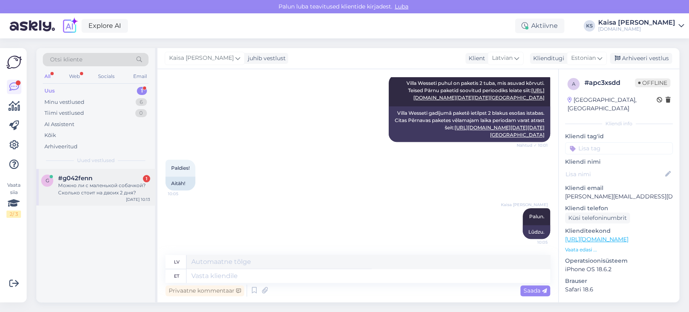
click at [93, 185] on div "Можно ли с маленькой собачкой?Сколько стоит на двоих 2 дня?" at bounding box center [104, 189] width 92 height 15
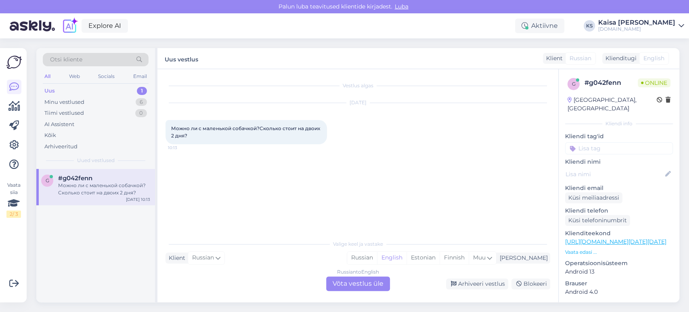
scroll to position [0, 0]
click at [440, 257] on div "Estonian" at bounding box center [422, 257] width 33 height 12
click at [375, 283] on div "Russian to Estonian Võta vestlus üle" at bounding box center [358, 283] width 64 height 15
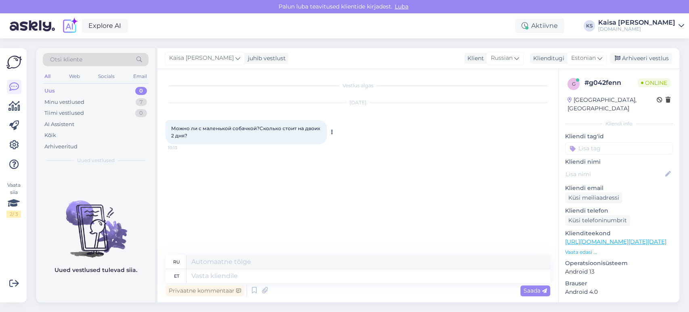
click at [331, 131] on icon at bounding box center [332, 132] width 2 height 5
click at [344, 193] on div "Vestlus algas [DATE] Можно ли с маленькой собачкой?Сколько стоит на двоих 2 дня…" at bounding box center [362, 162] width 392 height 170
click at [333, 131] on button at bounding box center [331, 131] width 5 height 7
click at [344, 145] on link "Show English translation" at bounding box center [369, 145] width 80 height 10
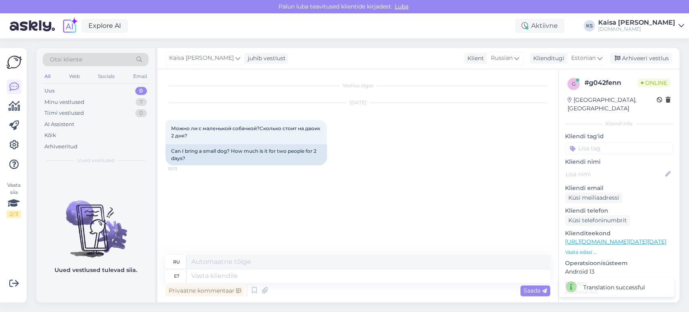
click at [578, 248] on p "Vaata edasi ..." at bounding box center [619, 251] width 108 height 7
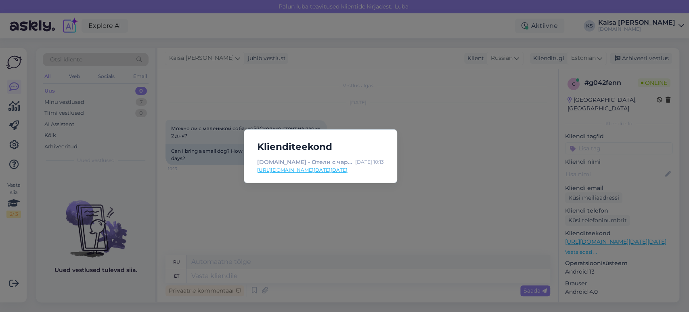
click at [336, 170] on link "[URL][DOMAIN_NAME][DATE][DATE]" at bounding box center [320, 169] width 127 height 7
click at [320, 237] on div "Klienditeekond [DOMAIN_NAME] - Отели с чарующими дополнениями [DATE] 10:13 [URL…" at bounding box center [344, 156] width 689 height 312
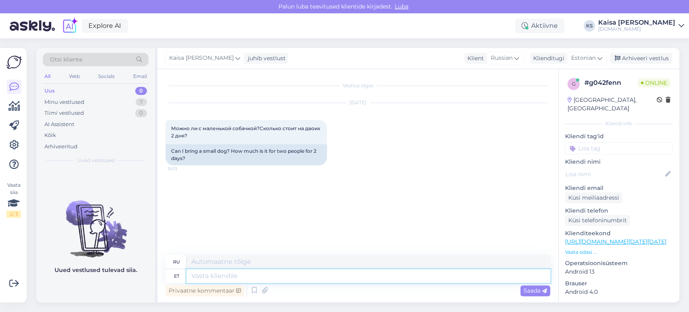
click at [315, 277] on textarea at bounding box center [368, 276] width 364 height 14
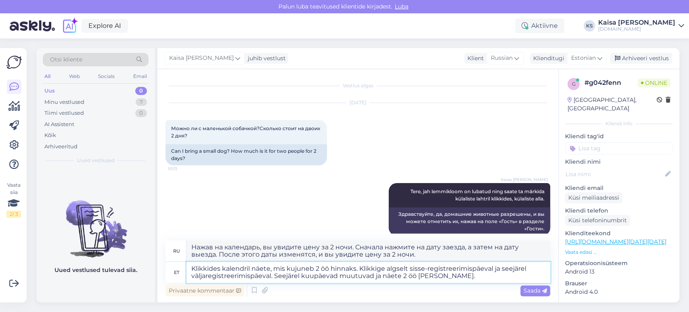
click at [419, 278] on textarea "Klikkides kalendril näete, mis kujuneb 2 öö hinnaks. Klikkige algselt sisse-reg…" at bounding box center [368, 272] width 364 height 21
click at [454, 274] on textarea "Klikkides kalendril näete, mis kujuneb 2 öö hinnaks. Klikkige algselt sisse-reg…" at bounding box center [368, 272] width 364 height 21
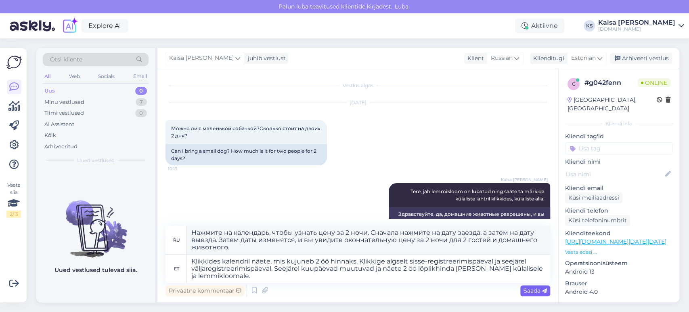
click at [541, 291] on span "Saada" at bounding box center [535, 290] width 23 height 7
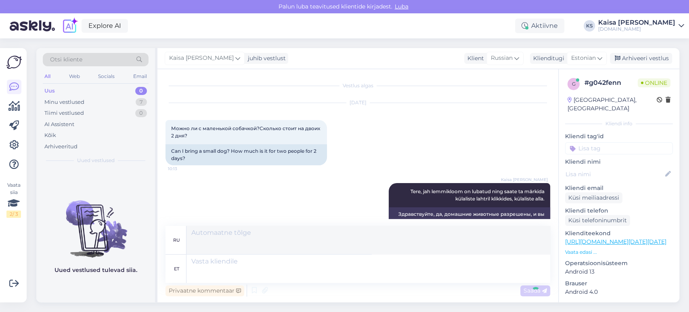
scroll to position [88, 0]
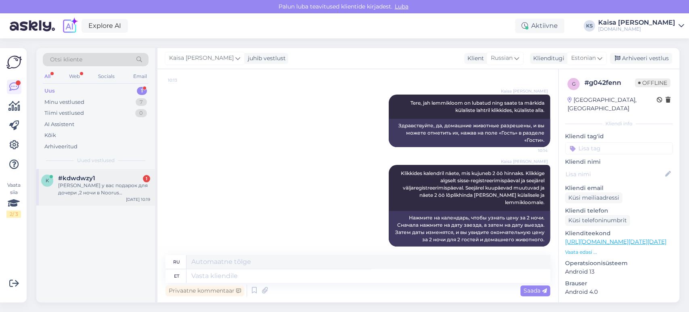
click at [126, 179] on div "#kdwdwzy1 1" at bounding box center [104, 177] width 92 height 7
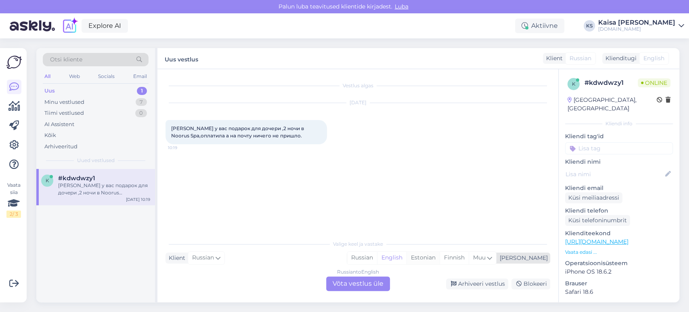
click at [440, 256] on div "Estonian" at bounding box center [422, 257] width 33 height 12
click at [364, 281] on div "Russian to Estonian Võta vestlus üle" at bounding box center [358, 283] width 64 height 15
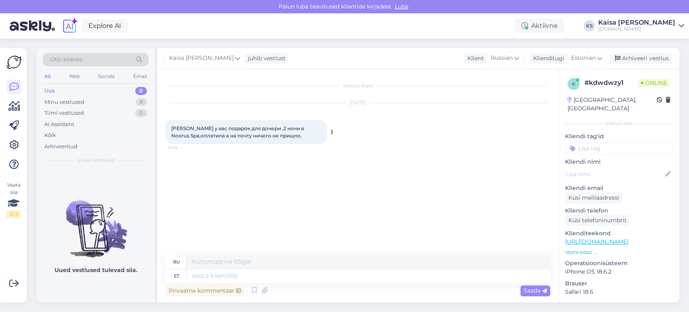
click at [331, 132] on icon at bounding box center [332, 132] width 2 height 5
click at [342, 142] on link "Show English translation" at bounding box center [369, 145] width 80 height 10
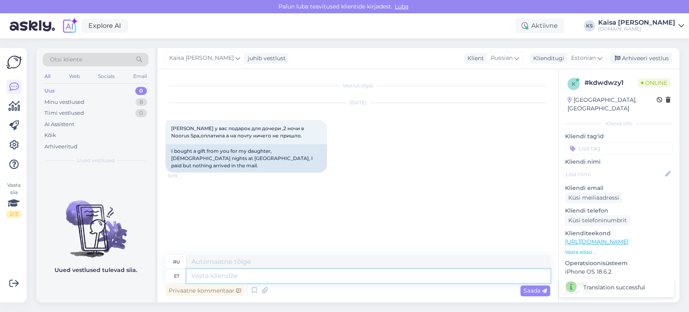
click at [336, 276] on textarea at bounding box center [368, 276] width 364 height 14
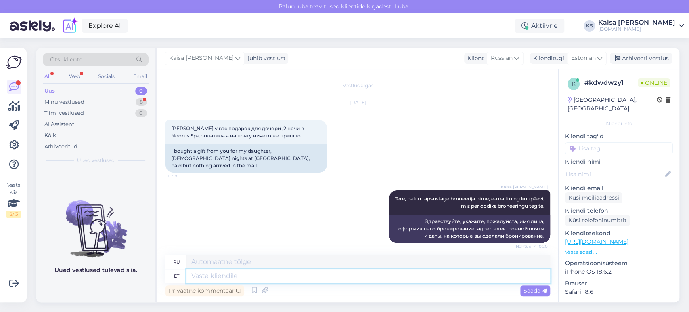
scroll to position [59, 0]
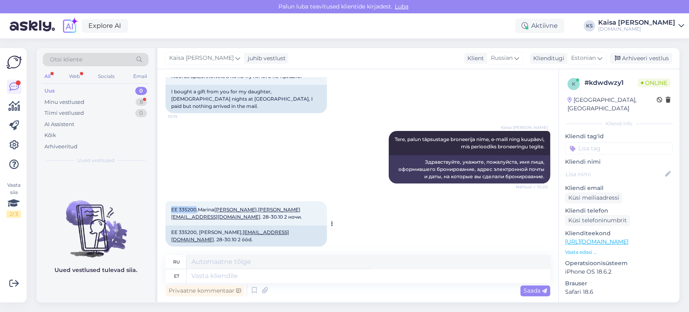
drag, startPoint x: 195, startPoint y: 203, endPoint x: 172, endPoint y: 203, distance: 23.0
click at [172, 206] on span "ЕЕ 335200,[PERSON_NAME],[EMAIL_ADDRESS][DOMAIN_NAME] . 28-30.10 2 ночи." at bounding box center [236, 212] width 131 height 13
copy span "ЕЕ 335200"
drag, startPoint x: 312, startPoint y: 201, endPoint x: 241, endPoint y: 203, distance: 70.3
click at [241, 206] on span "ЕЕ 335200,[PERSON_NAME],[EMAIL_ADDRESS][DOMAIN_NAME] . 28-30.10 2 ночи." at bounding box center [236, 212] width 131 height 13
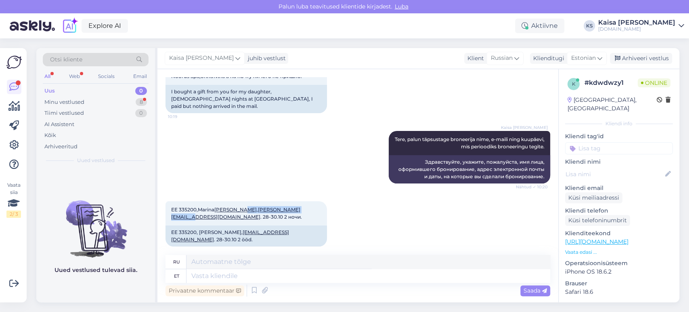
copy link "[EMAIL_ADDRESS][DOMAIN_NAME]"
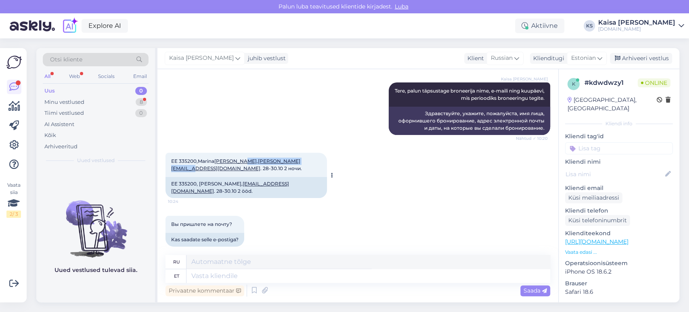
drag, startPoint x: 239, startPoint y: 176, endPoint x: 200, endPoint y: 177, distance: 39.6
click at [200, 177] on div "EE 335200, [PERSON_NAME], [EMAIL_ADDRESS][DOMAIN_NAME] . 28-30.10 2 ööd." at bounding box center [246, 187] width 161 height 21
copy div "[PERSON_NAME]"
click at [266, 291] on icon at bounding box center [264, 290] width 11 height 12
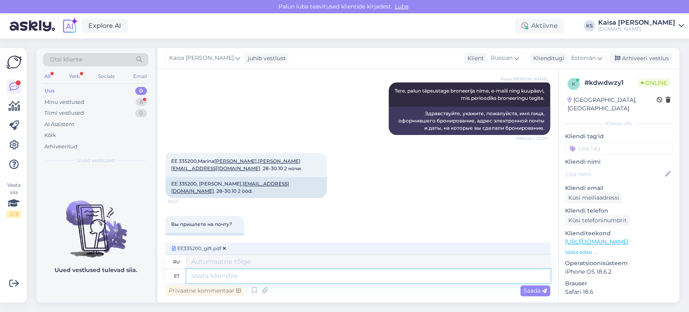
click at [280, 277] on textarea at bounding box center [368, 276] width 364 height 14
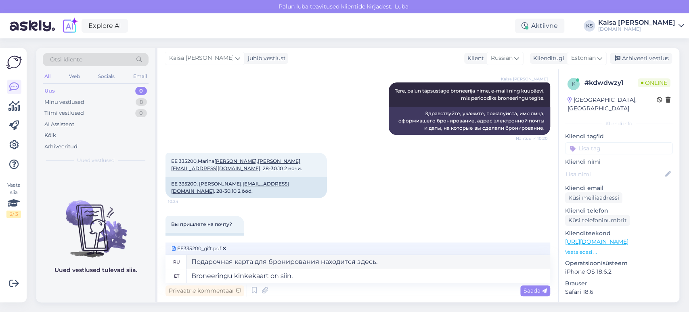
click at [606, 238] on link "[URL][DOMAIN_NAME]" at bounding box center [596, 241] width 63 height 7
click at [533, 290] on span "Saada" at bounding box center [535, 290] width 23 height 7
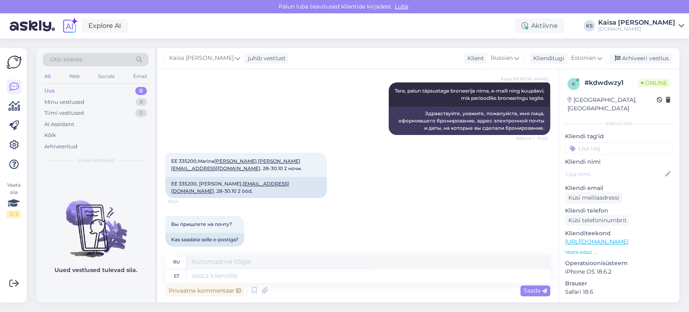
scroll to position [191, 0]
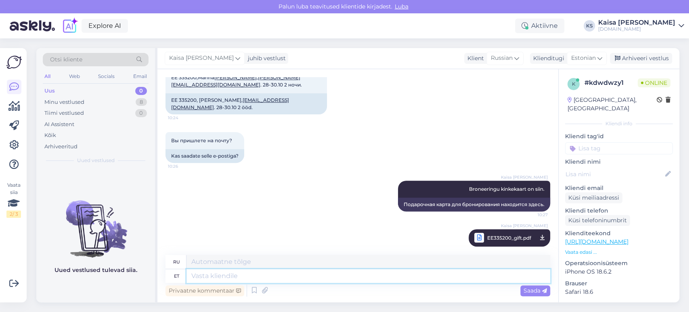
click at [335, 274] on textarea at bounding box center [368, 276] width 364 height 14
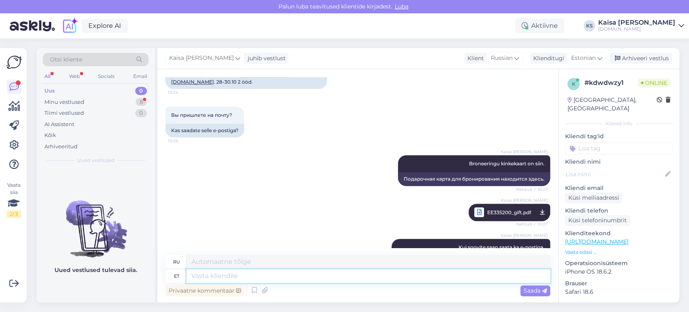
scroll to position [154, 0]
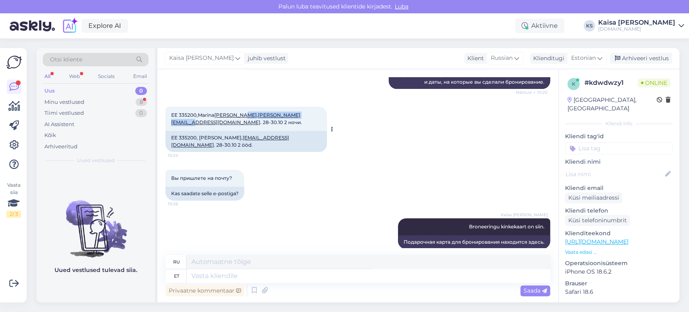
drag, startPoint x: 312, startPoint y: 108, endPoint x: 243, endPoint y: 109, distance: 69.4
click at [243, 112] on span "ЕЕ 335200,[PERSON_NAME],[EMAIL_ADDRESS][DOMAIN_NAME] . 28-30.10 2 ночи." at bounding box center [236, 118] width 131 height 13
copy link "[EMAIL_ADDRESS][DOMAIN_NAME]"
click at [316, 280] on textarea at bounding box center [368, 276] width 364 height 14
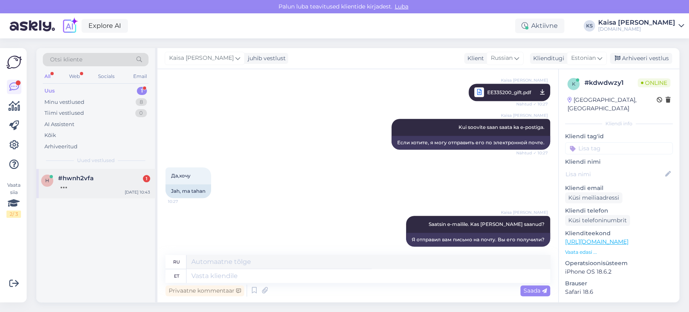
click at [99, 189] on div "h #hwnh2vfa 1 [DATE] 10:43" at bounding box center [95, 183] width 119 height 29
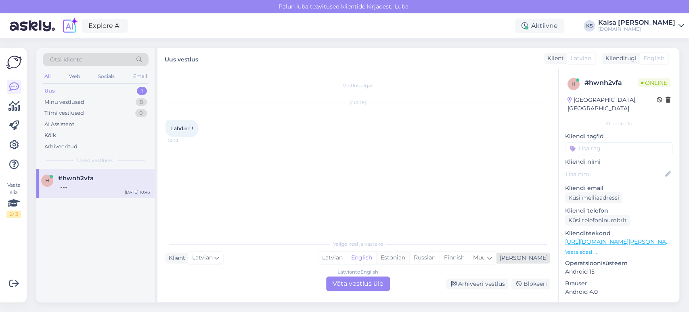
click at [409, 260] on div "Estonian" at bounding box center [392, 257] width 33 height 12
click at [369, 283] on div "Latvian to Estonian Võta vestlus üle" at bounding box center [358, 283] width 64 height 15
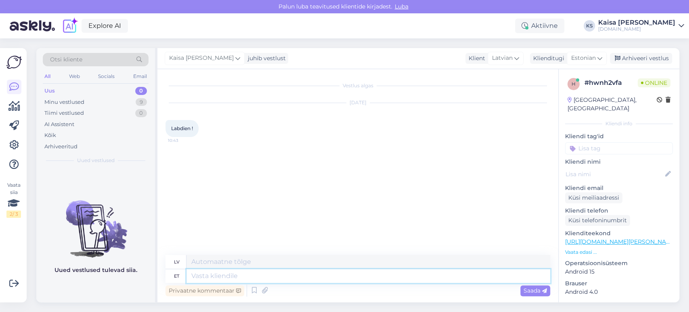
click at [361, 278] on textarea at bounding box center [368, 276] width 364 height 14
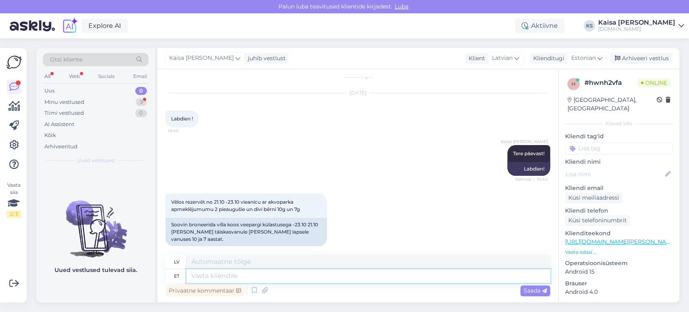
scroll to position [58, 0]
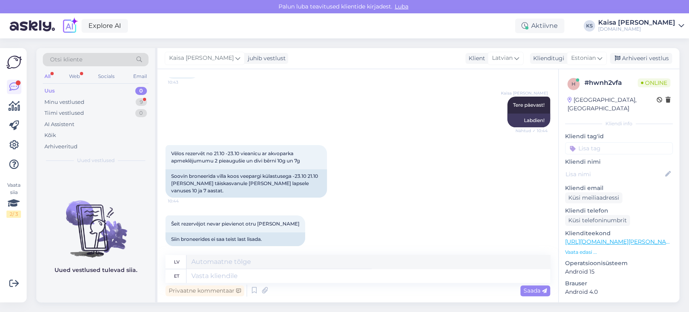
click at [567, 248] on p "Vaata edasi ..." at bounding box center [619, 251] width 108 height 7
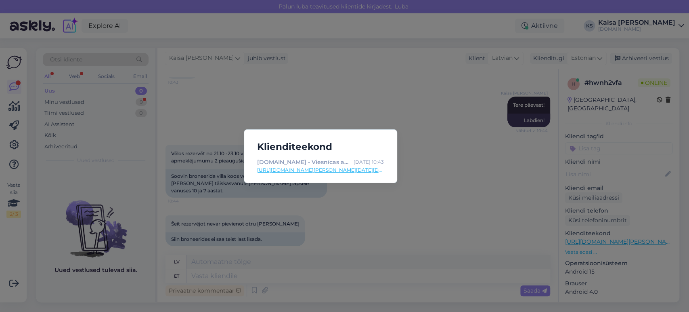
click at [352, 169] on link "[URL][DOMAIN_NAME][PERSON_NAME][DATE][DATE]" at bounding box center [320, 169] width 127 height 7
click at [391, 91] on div "Klienditeekond [DOMAIN_NAME] - Viesnīcas ar īpašu maģiju [DATE] 10:43 [URL][DOM…" at bounding box center [344, 156] width 689 height 312
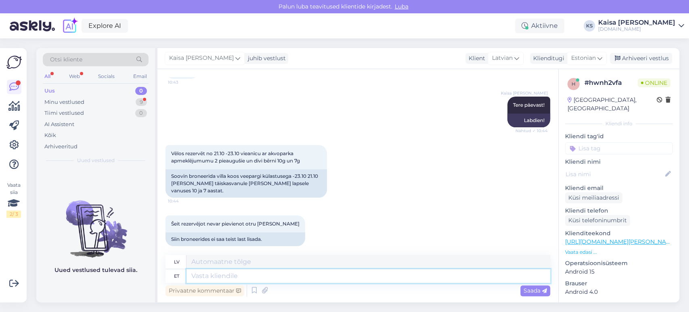
click at [291, 272] on textarea at bounding box center [368, 276] width 364 height 14
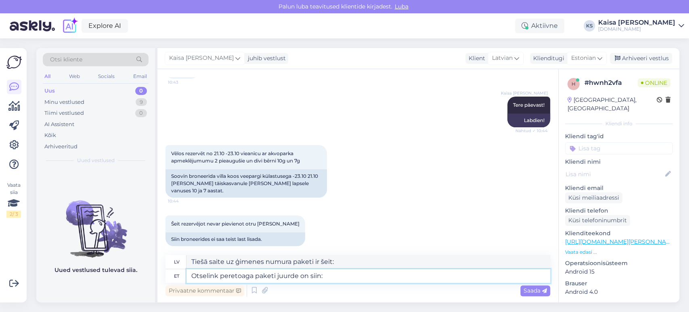
paste textarea "[URL][DOMAIN_NAME][DATE][DATE]"
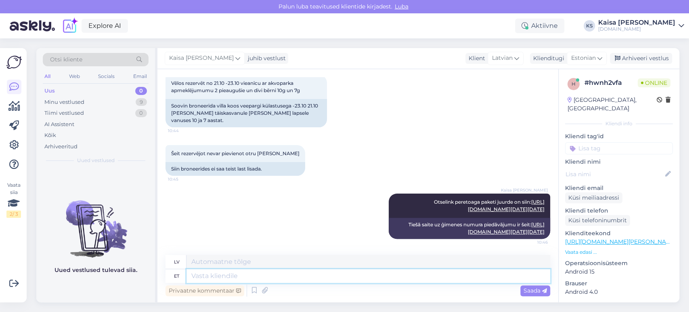
scroll to position [281, 0]
click at [133, 99] on div "Minu vestlused 9" at bounding box center [96, 101] width 106 height 11
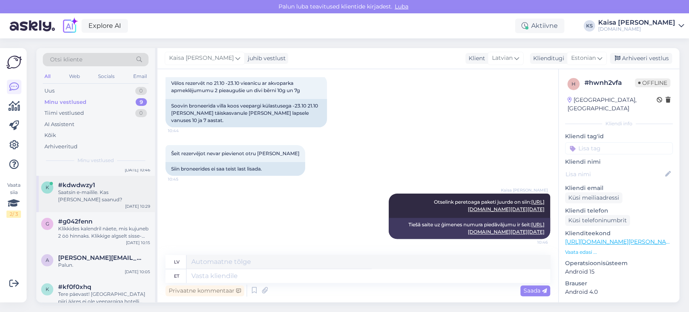
scroll to position [45, 0]
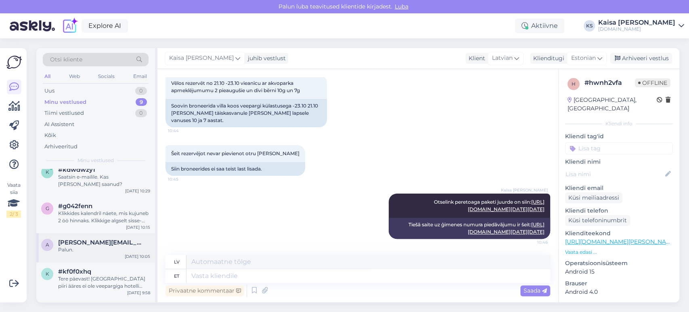
click at [87, 246] on div "Palun." at bounding box center [104, 249] width 92 height 7
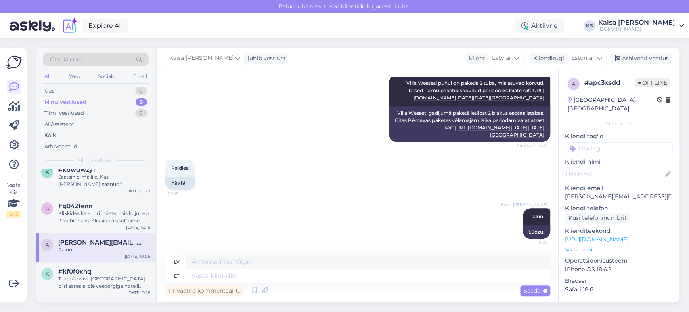
click at [300, 157] on div "Paldies! 10:05 Aitäh!" at bounding box center [358, 175] width 385 height 48
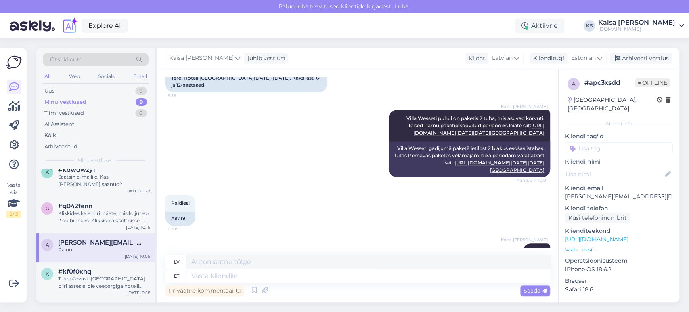
scroll to position [207, 0]
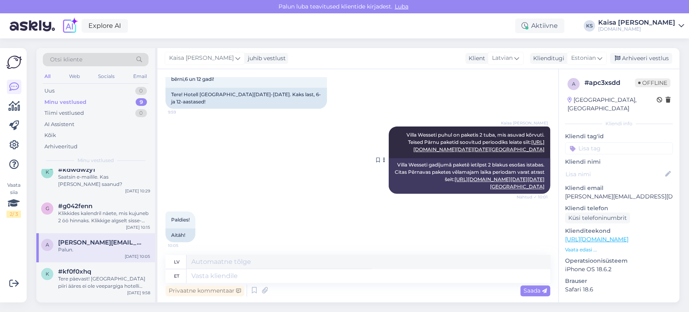
drag, startPoint x: 393, startPoint y: 123, endPoint x: 538, endPoint y: 134, distance: 145.8
click at [538, 134] on div "Kaisa [PERSON_NAME] Villa Wesseti puhul on paketis 2 tuba, mis asuvad kõrvuti. …" at bounding box center [469, 141] width 161 height 31
copy span "Villa Wesseti puhul on paketis 2 tuba, mis asuvad kõrvuti. Teised Pärnu paketid…"
click at [478, 158] on div "Kaisa [PERSON_NAME] Villa Wesseti puhul on paketis 2 tuba, mis asuvad kõrvuti. …" at bounding box center [469, 141] width 161 height 31
click at [462, 152] on link "[URL][DOMAIN_NAME][DATE][DATE][GEOGRAPHIC_DATA]" at bounding box center [478, 145] width 131 height 13
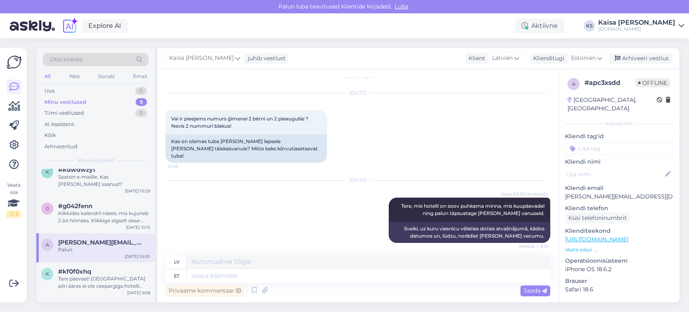
scroll to position [0, 0]
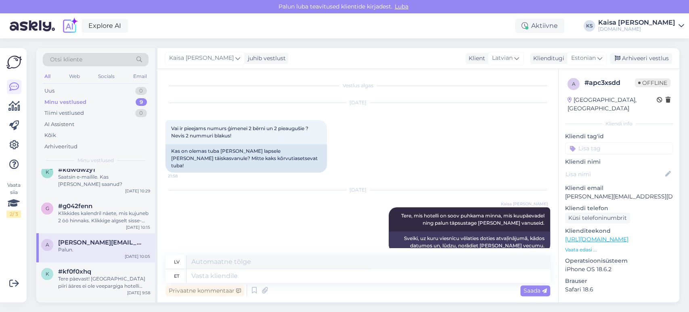
click at [585, 246] on p "Vaata edasi ..." at bounding box center [619, 249] width 108 height 7
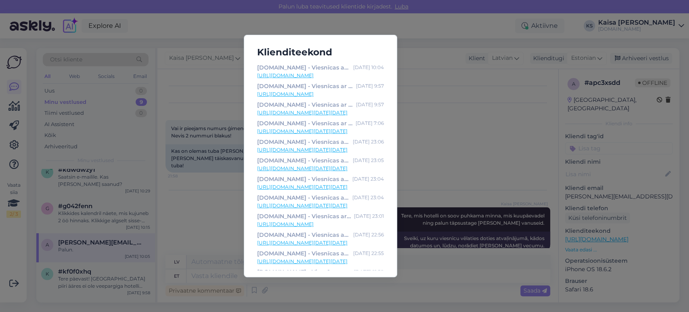
click at [341, 113] on link "[URL][DOMAIN_NAME][DATE][DATE]" at bounding box center [320, 112] width 127 height 7
click at [197, 71] on div "Klienditeekond [DOMAIN_NAME] - Viesnīcas ar īpašu maģiju [DATE] 10:04 [URL][DOM…" at bounding box center [344, 156] width 689 height 312
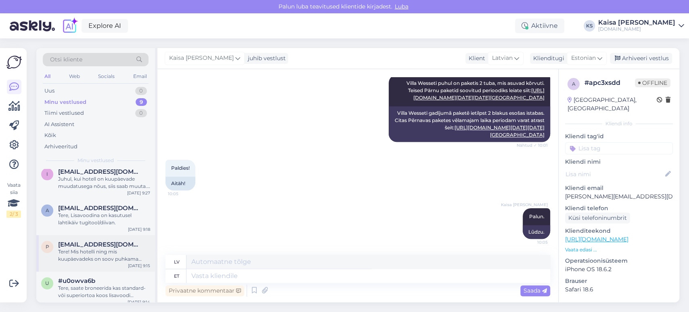
scroll to position [186, 0]
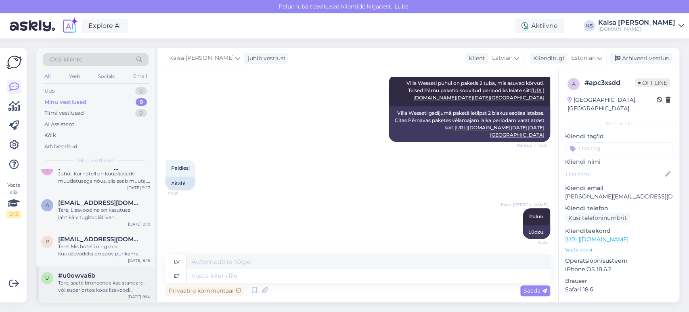
click at [94, 277] on span "#u0owva6b" at bounding box center [76, 275] width 37 height 7
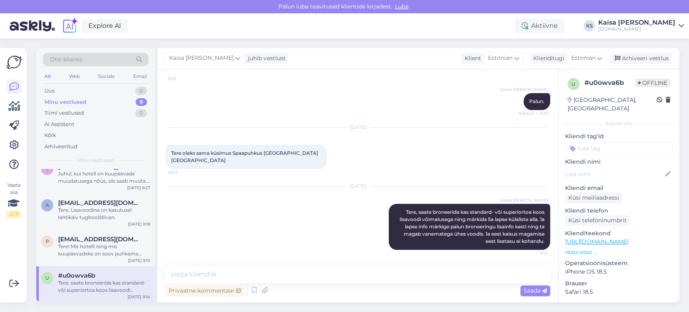
scroll to position [341, 0]
click at [98, 251] on div "Tere! Mis hotelli ning mis kuupäevadeks on soov puhkama minna, kus Tuba 1 - 3 t…" at bounding box center [104, 250] width 92 height 15
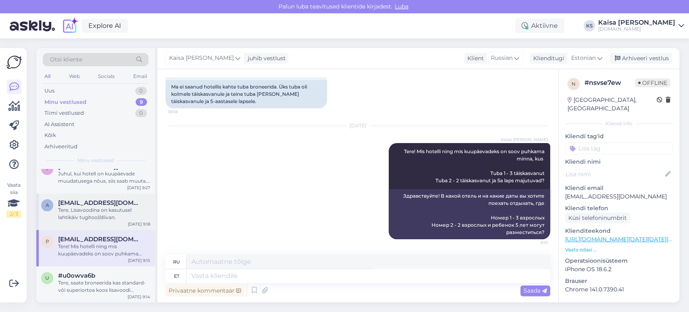
click at [94, 216] on div "Tere, Lisavoodina on kasutusel lahtikäiv tugitool/diivan." at bounding box center [104, 213] width 92 height 15
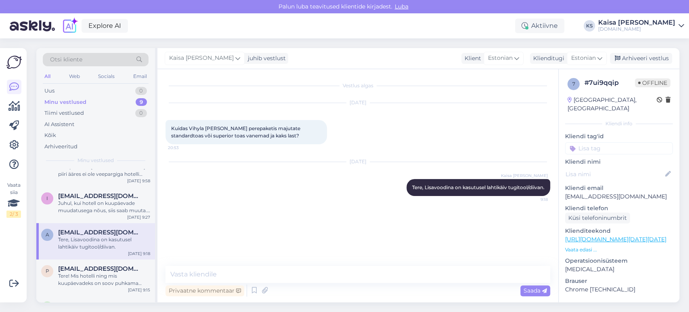
scroll to position [141, 0]
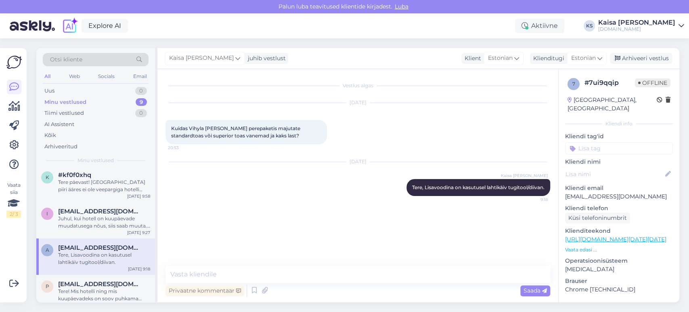
click at [89, 218] on div "Juhul, kui hotell on kuupäevade muudatusega nõus, siis saab muuta. Palun täpsus…" at bounding box center [104, 222] width 92 height 15
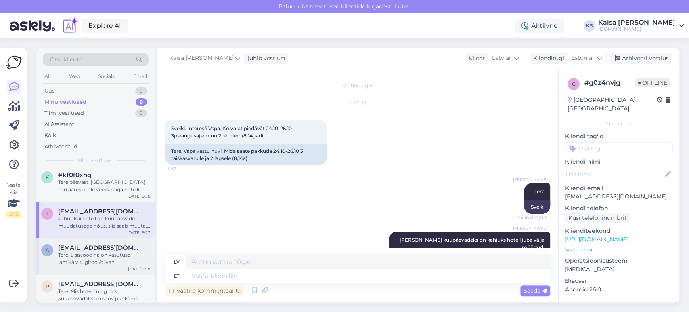
scroll to position [6487, 0]
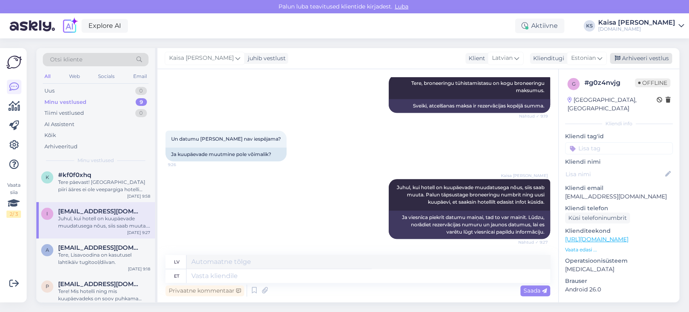
click at [650, 57] on div "Arhiveeri vestlus" at bounding box center [641, 58] width 62 height 11
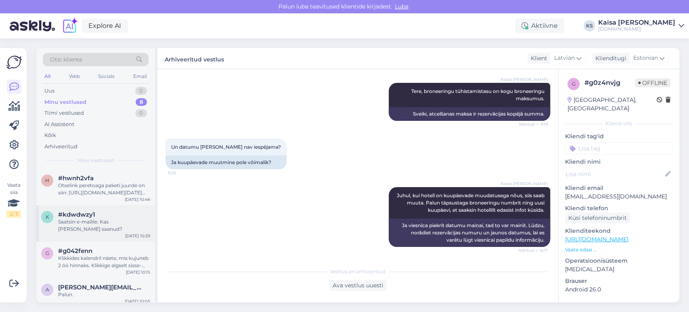
click at [87, 225] on div "Saatsin e-mailile. Kas [PERSON_NAME] saanud?" at bounding box center [104, 225] width 92 height 15
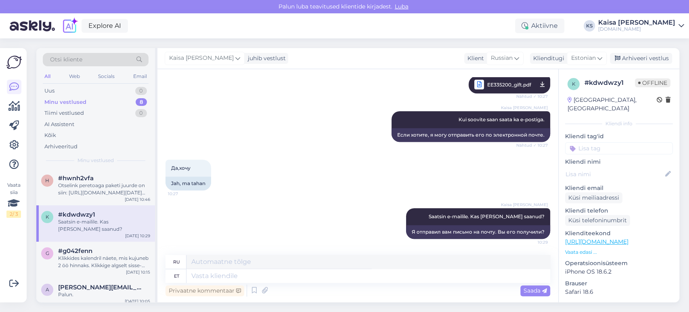
scroll to position [337, 0]
click at [90, 262] on div "Klikkides kalendril näete, mis kujuneb 2 öö hinnaks. Klikkige algselt sisse-reg…" at bounding box center [104, 261] width 92 height 15
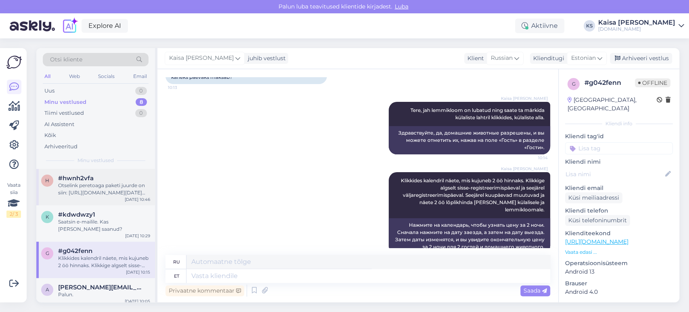
click at [93, 190] on div "Otselink peretoaga paketi juurde on siin: [URL][DOMAIN_NAME][DATE][DATE]" at bounding box center [104, 189] width 92 height 15
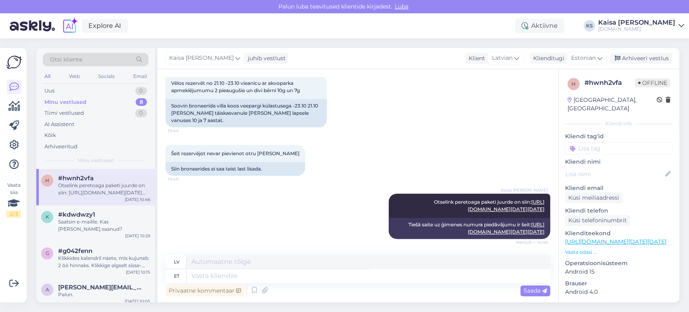
scroll to position [294, 0]
click at [653, 57] on div "Arhiveeri vestlus" at bounding box center [641, 58] width 62 height 11
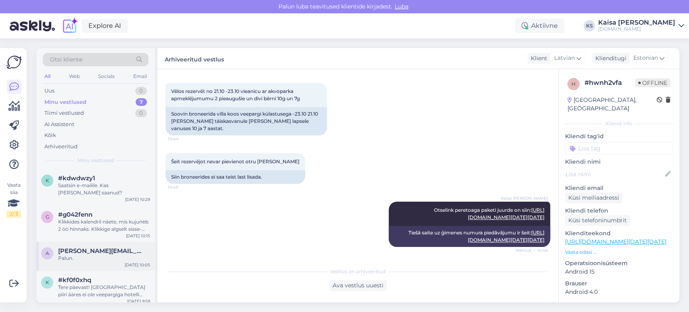
click at [90, 261] on div "a [PERSON_NAME][EMAIL_ADDRESS][DOMAIN_NAME] Palun. [DATE] 10:05" at bounding box center [95, 255] width 119 height 29
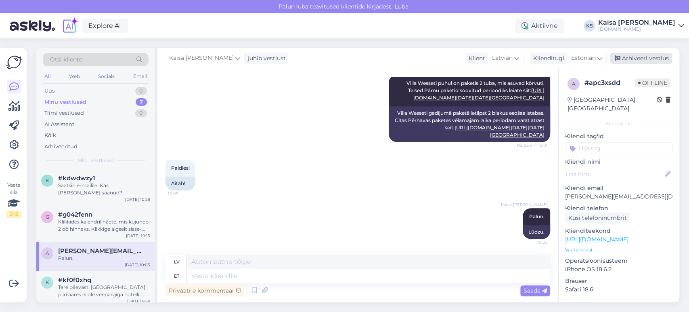
click at [635, 58] on div "Arhiveeri vestlus" at bounding box center [641, 58] width 62 height 11
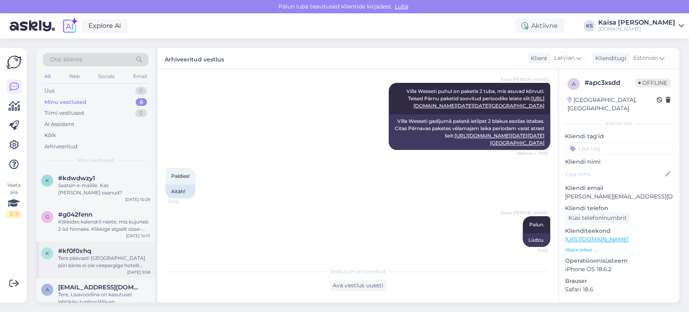
click at [91, 255] on div "Tere päevast! [GEOGRAPHIC_DATA] piiri ääres ei ole veepargiga hotelli pakkuda. …" at bounding box center [104, 261] width 92 height 15
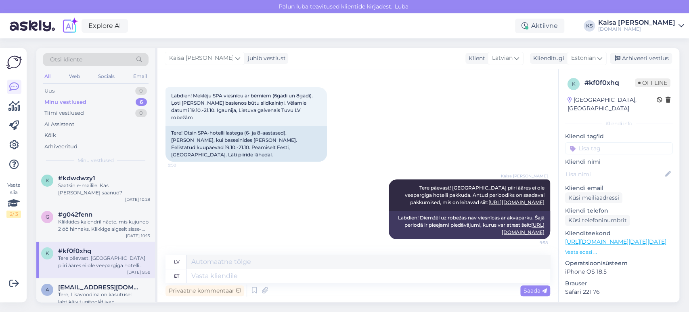
scroll to position [84, 0]
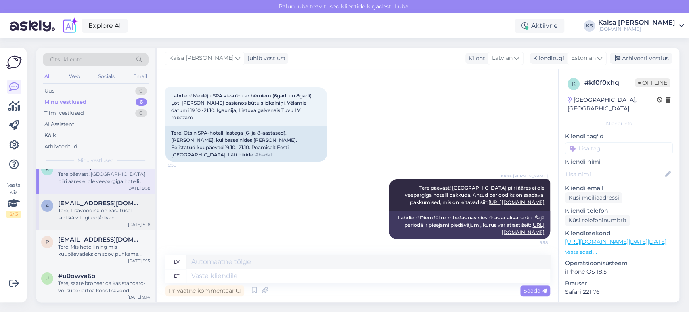
click at [84, 209] on div "Tere, Lisavoodina on kasutusel lahtikäiv tugitool/diivan." at bounding box center [104, 214] width 92 height 15
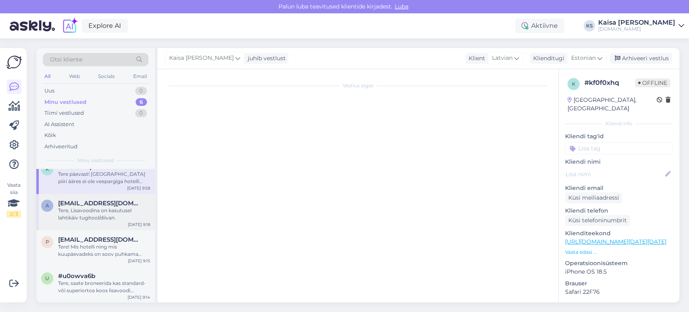
scroll to position [0, 0]
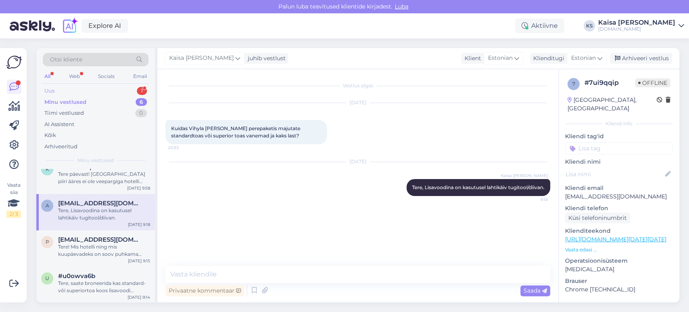
click at [119, 90] on div "Uus 1" at bounding box center [96, 90] width 106 height 11
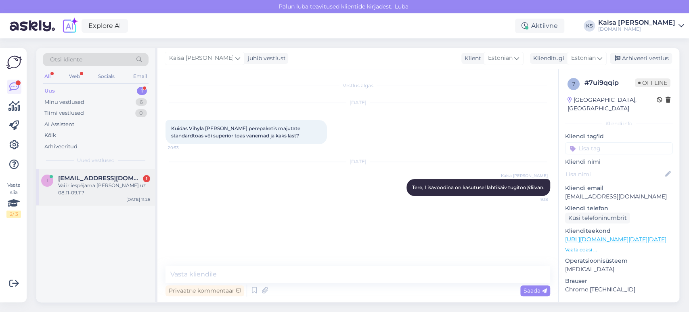
click at [100, 186] on div "Vai ir iespējama [PERSON_NAME] uz 08.11-09.11?" at bounding box center [104, 189] width 92 height 15
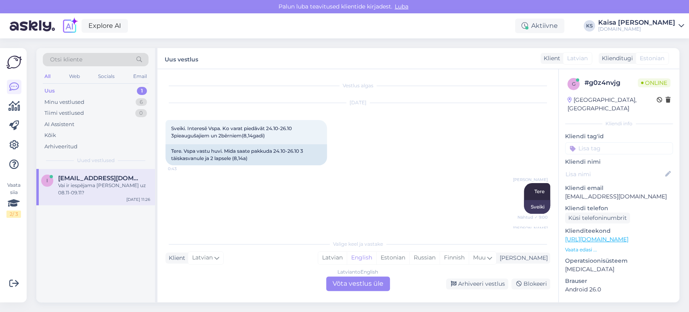
scroll to position [6606, 0]
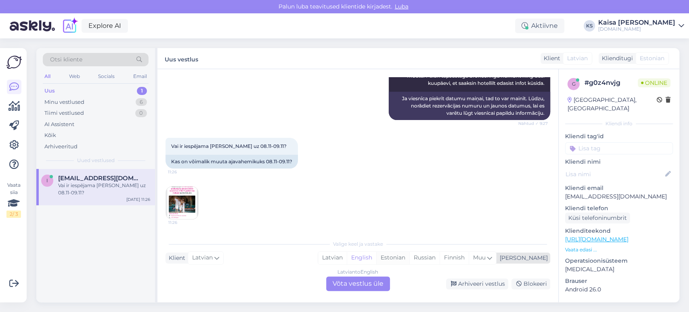
click at [409, 258] on div "Estonian" at bounding box center [392, 257] width 33 height 12
click at [372, 281] on div "Latvian to Estonian Võta vestlus üle" at bounding box center [358, 283] width 64 height 15
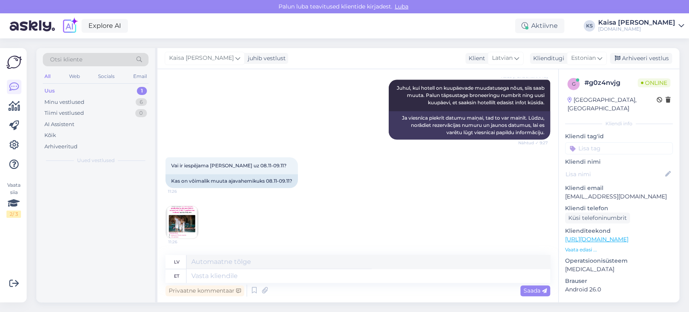
scroll to position [6587, 0]
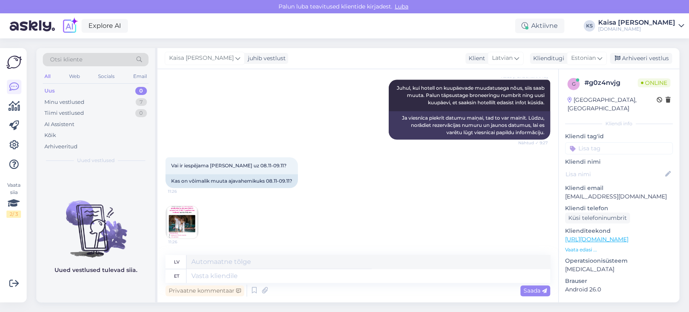
click at [178, 223] on img at bounding box center [182, 222] width 32 height 32
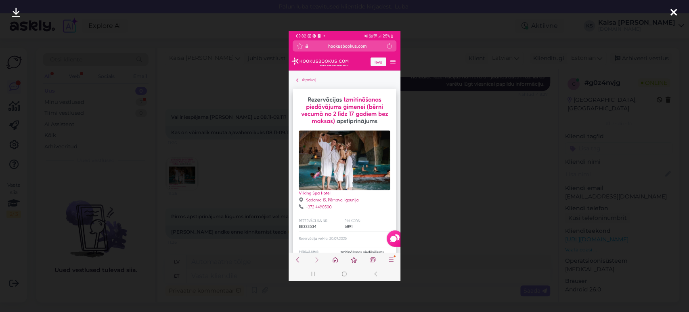
scroll to position [6635, 0]
click at [241, 149] on div at bounding box center [344, 156] width 689 height 312
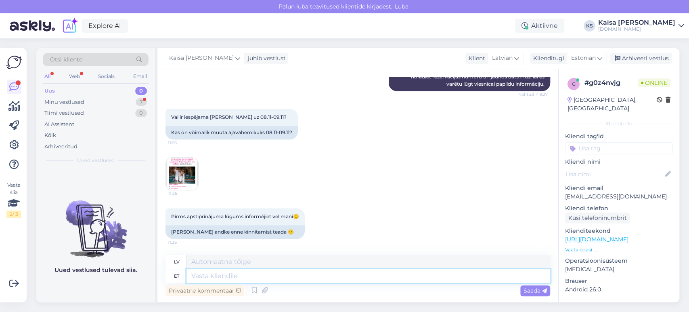
click at [333, 272] on textarea at bounding box center [368, 276] width 364 height 14
drag, startPoint x: 249, startPoint y: 275, endPoint x: 187, endPoint y: 275, distance: 61.8
click at [187, 275] on textarea "Paraku 8" at bounding box center [368, 276] width 364 height 14
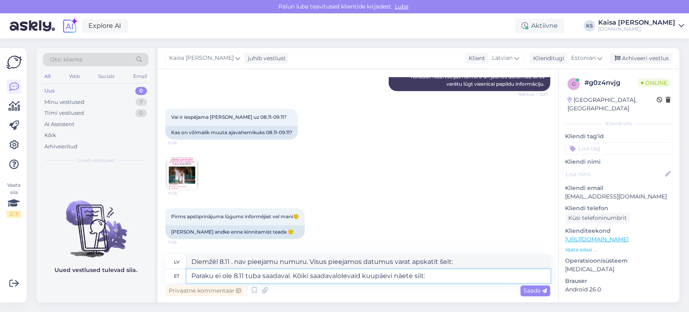
paste textarea "[URL][DOMAIN_NAME][PERSON_NAME][DATE][DATE]"
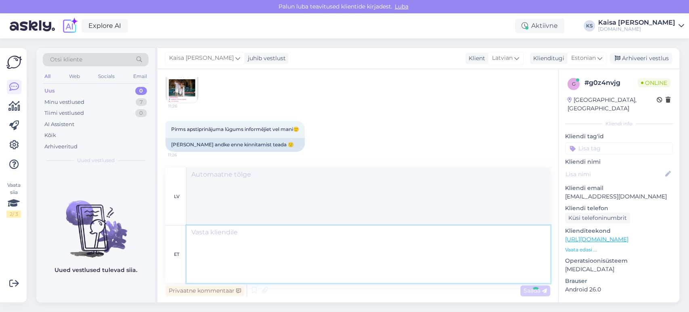
scroll to position [6843, 0]
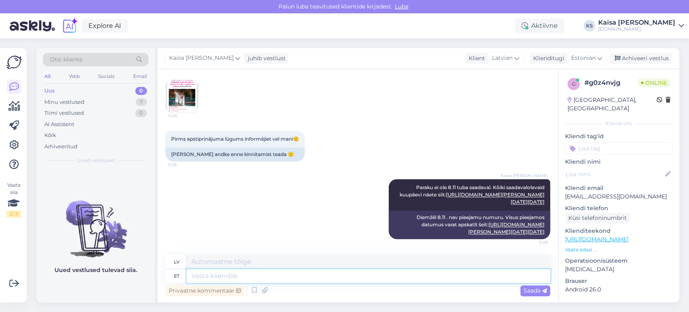
click at [455, 278] on textarea at bounding box center [368, 276] width 364 height 14
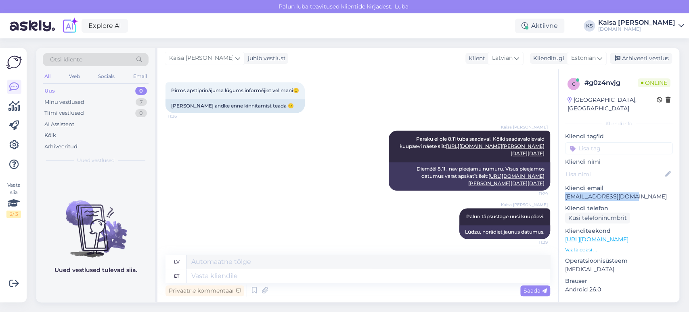
drag, startPoint x: 624, startPoint y: 186, endPoint x: 564, endPoint y: 189, distance: 59.4
click at [564, 189] on div "g # g0z4nvjg Online [GEOGRAPHIC_DATA], [GEOGRAPHIC_DATA] Kliendi info Kliendi t…" at bounding box center [619, 239] width 121 height 340
copy p "[EMAIL_ADDRESS][DOMAIN_NAME]"
click at [307, 170] on div "Kaisa [PERSON_NAME] Paraku ei ole 8.11 tuba saadaval. Kõiki saadavalolevaid kuu…" at bounding box center [358, 161] width 385 height 78
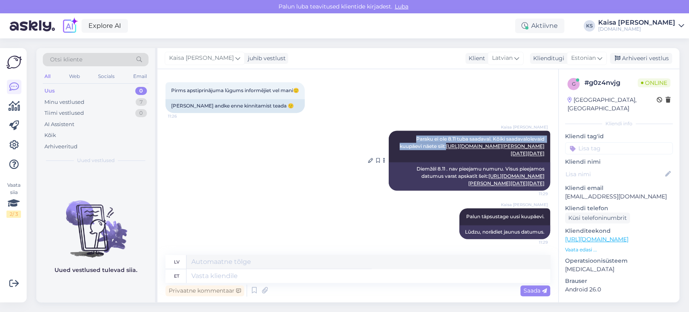
drag, startPoint x: 406, startPoint y: 96, endPoint x: 442, endPoint y: 104, distance: 36.9
click at [442, 130] on div "Kaisa [PERSON_NAME] Paraku ei ole 8.11 tuba saadaval. Kõiki saadavalolevaid kuu…" at bounding box center [469, 145] width 161 height 31
copy span "Paraku ei ole 8.11 tuba saadaval. Kõiki saadavalolevaid kuupäevi näete siit:"
click at [481, 156] on link "[URL][DOMAIN_NAME][PERSON_NAME][DATE][DATE]" at bounding box center [495, 149] width 98 height 13
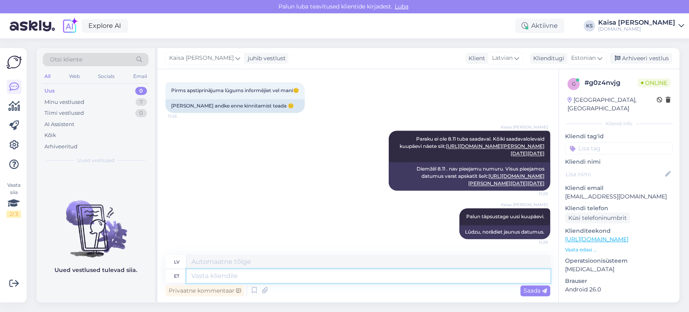
click at [339, 276] on textarea at bounding box center [368, 276] width 364 height 14
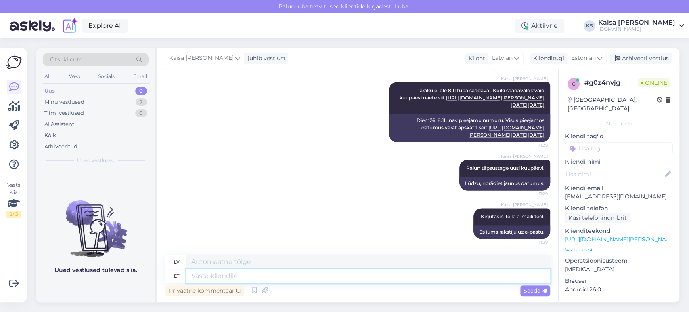
scroll to position [6940, 0]
click at [238, 148] on div "Kaisa [PERSON_NAME] Paraku ei ole 8.11 tuba saadaval. Kõiki saadavalolevaid kuu…" at bounding box center [358, 112] width 385 height 78
click at [132, 103] on div "Minu vestlused 7" at bounding box center [96, 101] width 106 height 11
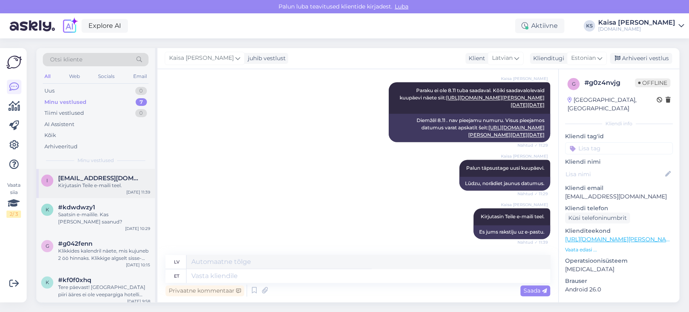
click at [97, 186] on div "Kirjutasin Teile e-maili teel." at bounding box center [104, 185] width 92 height 7
click at [637, 57] on div "Arhiveeri vestlus" at bounding box center [641, 58] width 62 height 11
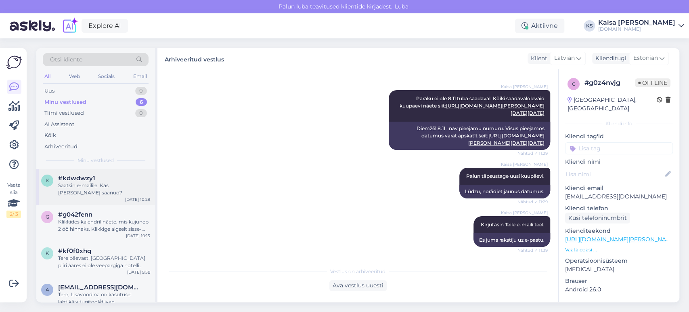
click at [77, 188] on div "Saatsin e-mailile. Kas [PERSON_NAME] saanud?" at bounding box center [104, 189] width 92 height 15
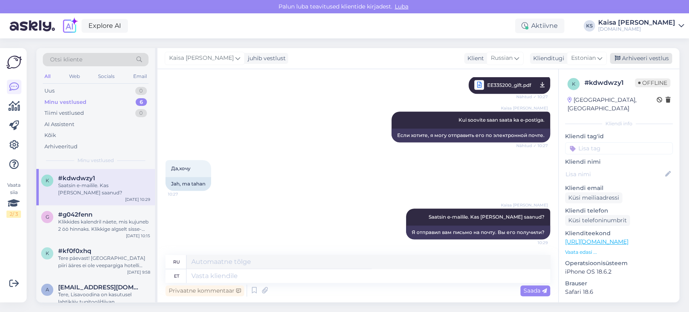
click at [656, 59] on div "Arhiveeri vestlus" at bounding box center [641, 58] width 62 height 11
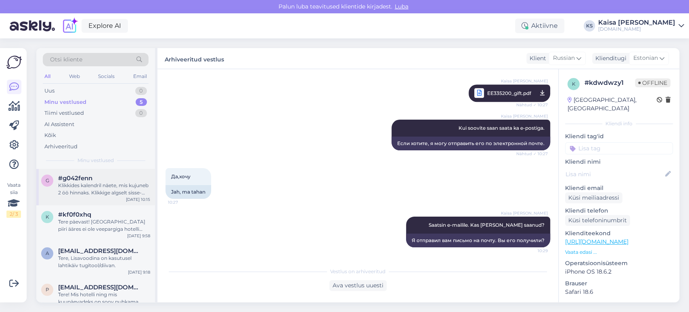
click at [97, 187] on div "Klikkides kalendril näete, mis kujuneb 2 öö hinnaks. Klikkige algselt sisse-reg…" at bounding box center [104, 189] width 92 height 15
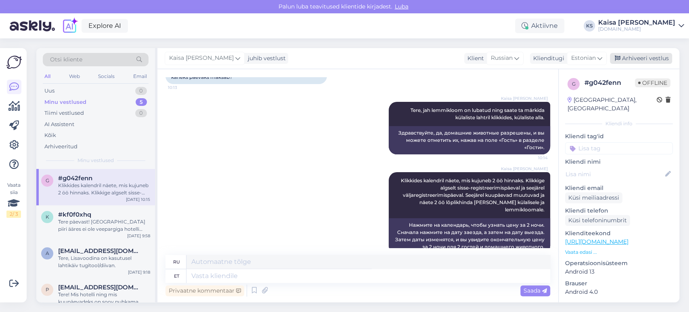
click at [637, 60] on div "Arhiveeri vestlus" at bounding box center [641, 58] width 62 height 11
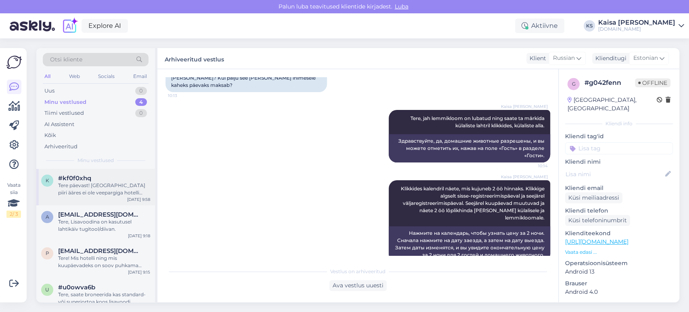
click at [127, 187] on div "Tere päevast! [GEOGRAPHIC_DATA] piiri ääres ei ole veepargiga hotelli pakkuda. …" at bounding box center [104, 189] width 92 height 15
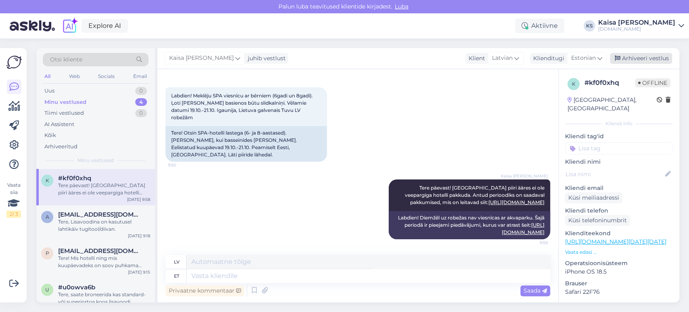
click at [650, 62] on div "Arhiveeri vestlus" at bounding box center [641, 58] width 62 height 11
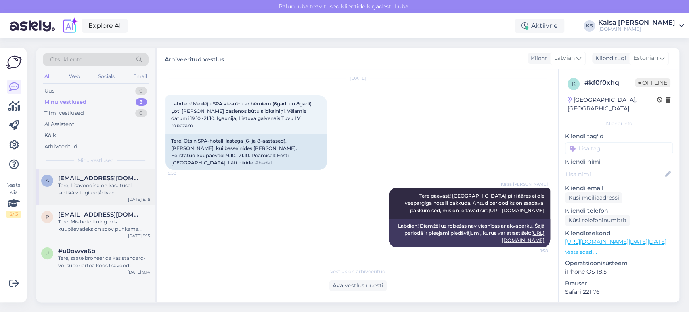
click at [85, 191] on div "Tere, Lisavoodina on kasutusel lahtikäiv tugitool/diivan." at bounding box center [104, 189] width 92 height 15
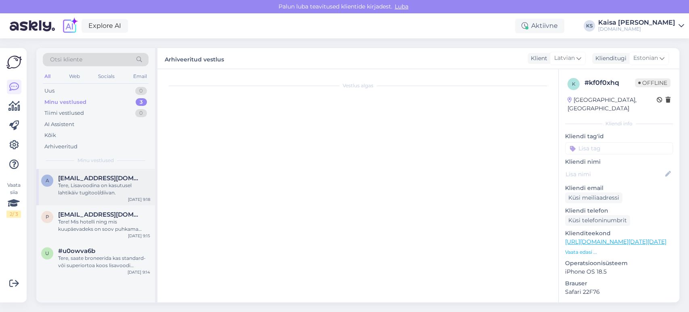
scroll to position [0, 0]
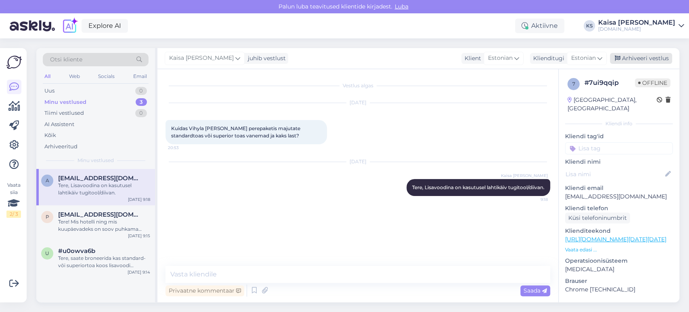
click at [659, 61] on div "Arhiveeri vestlus" at bounding box center [641, 58] width 62 height 11
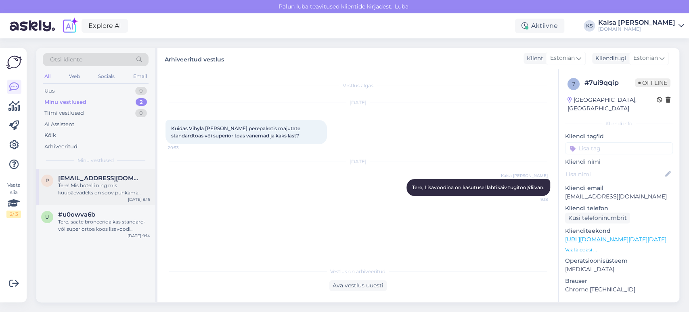
click at [114, 186] on div "Tere! Mis hotelli ning mis kuupäevadeks on soov puhkama minna, kus Tuba 1 - 3 t…" at bounding box center [104, 189] width 92 height 15
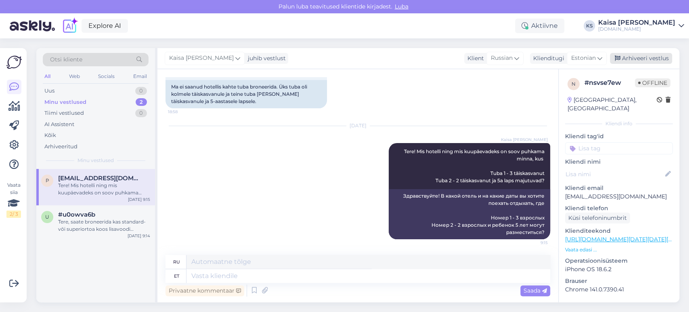
click at [644, 61] on div "Arhiveeri vestlus" at bounding box center [641, 58] width 62 height 11
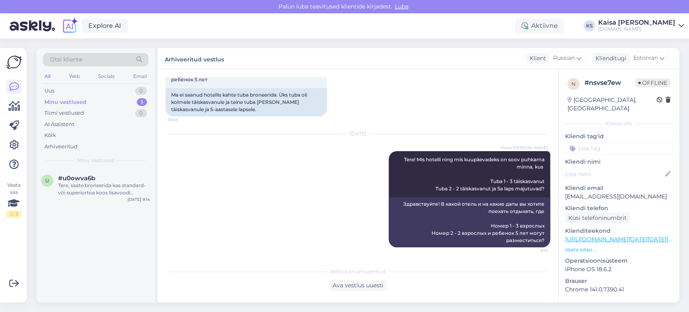
click at [112, 194] on div "Tere, saate broneerida kas standard- või superiortoa koos lisavoodi võimalusega…" at bounding box center [104, 189] width 92 height 15
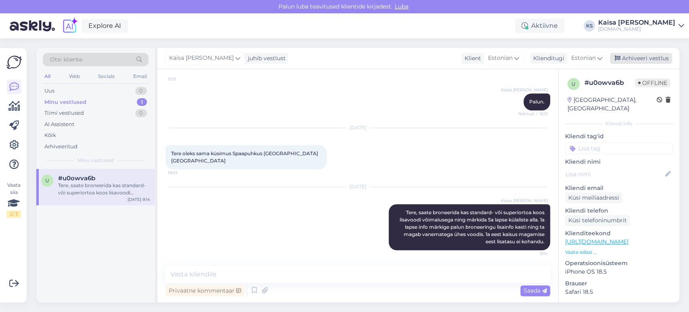
click at [635, 57] on div "Arhiveeri vestlus" at bounding box center [641, 58] width 62 height 11
